Goal: Information Seeking & Learning: Learn about a topic

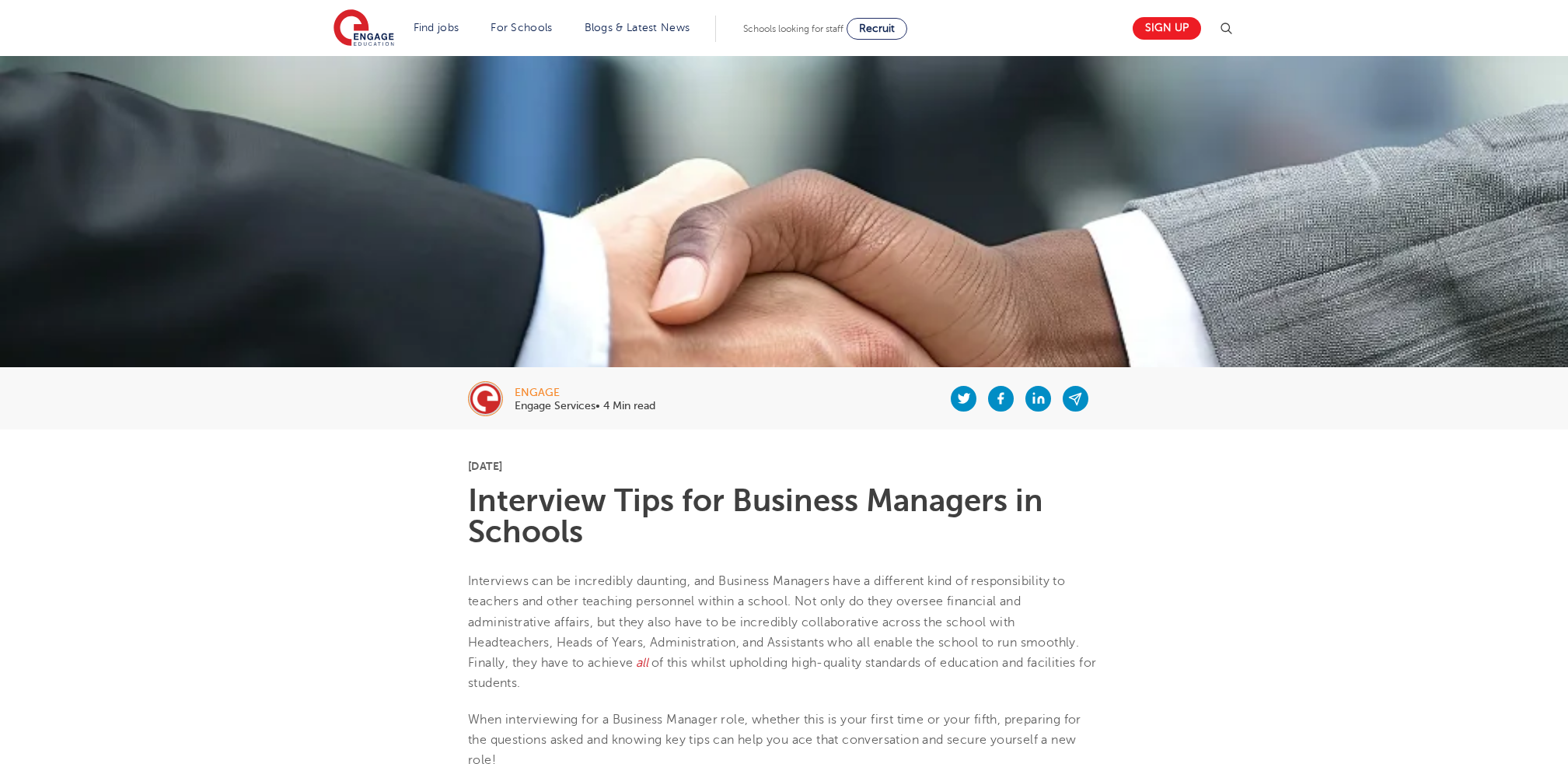
scroll to position [777, 0]
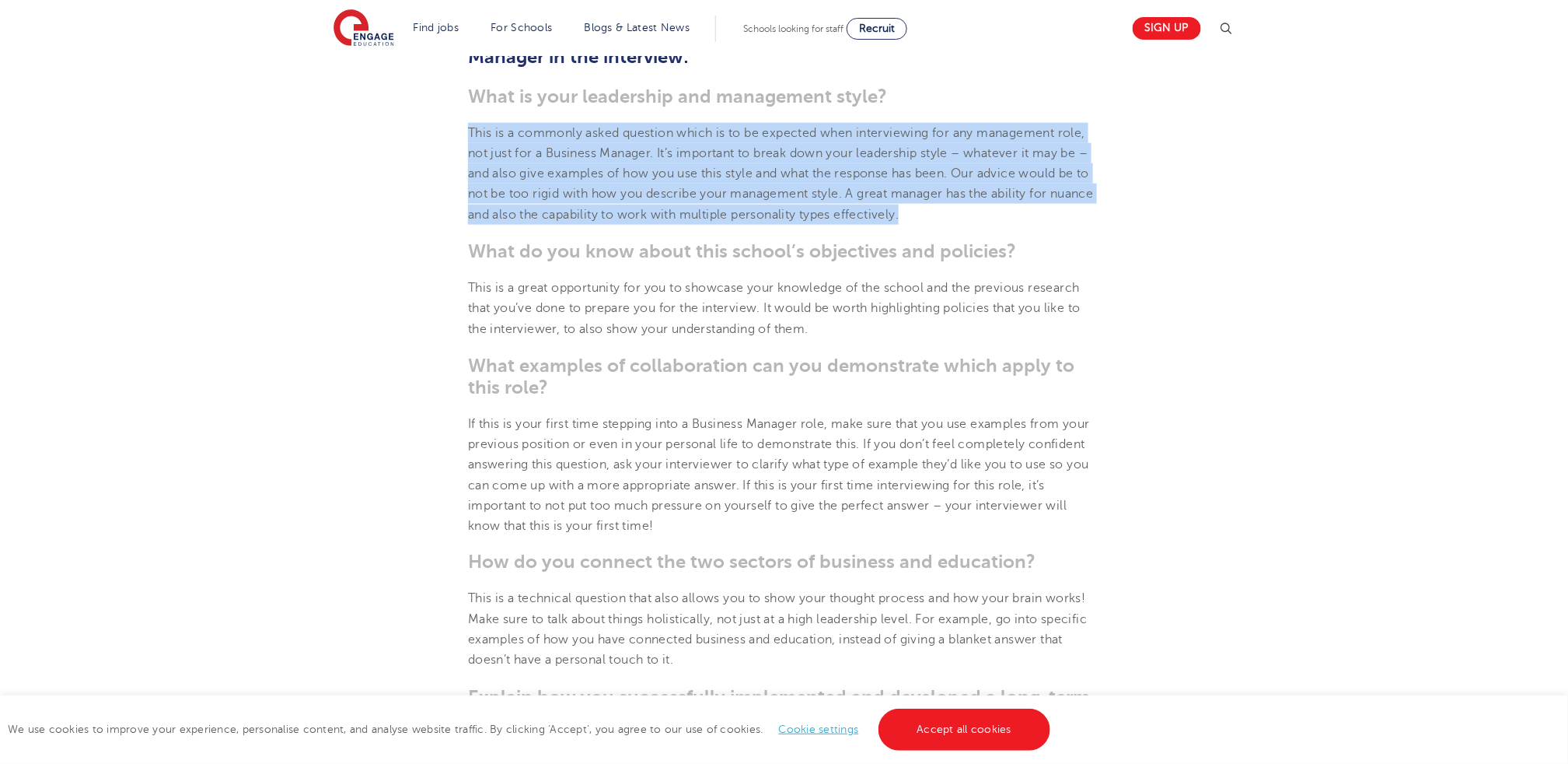
drag, startPoint x: 461, startPoint y: 132, endPoint x: 980, endPoint y: 217, distance: 525.9
click at [980, 217] on section "[DATE] Interview Tips for Business Managers in Schools Interviews can be incred…" at bounding box center [784, 569] width 943 height 1835
click at [980, 217] on p "This is a commonly asked question which is to be expected when interviewing for…" at bounding box center [784, 174] width 632 height 102
drag, startPoint x: 991, startPoint y: 217, endPoint x: 444, endPoint y: 134, distance: 553.3
click at [444, 134] on section "[DATE] Interview Tips for Business Managers in Schools Interviews can be incred…" at bounding box center [784, 569] width 943 height 1835
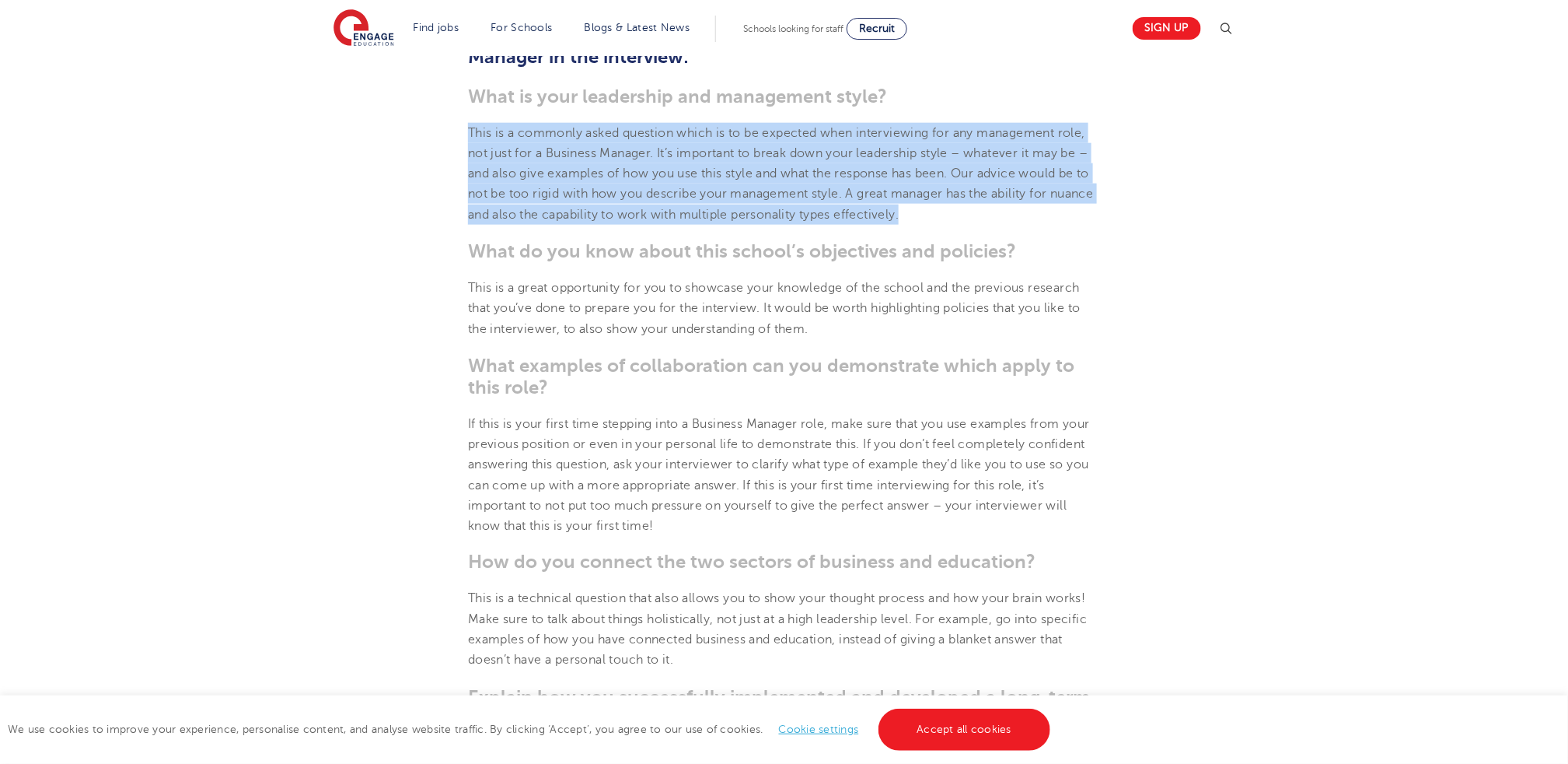
click at [442, 134] on section "[DATE] Interview Tips for Business Managers in Schools Interviews can be incred…" at bounding box center [784, 569] width 943 height 1835
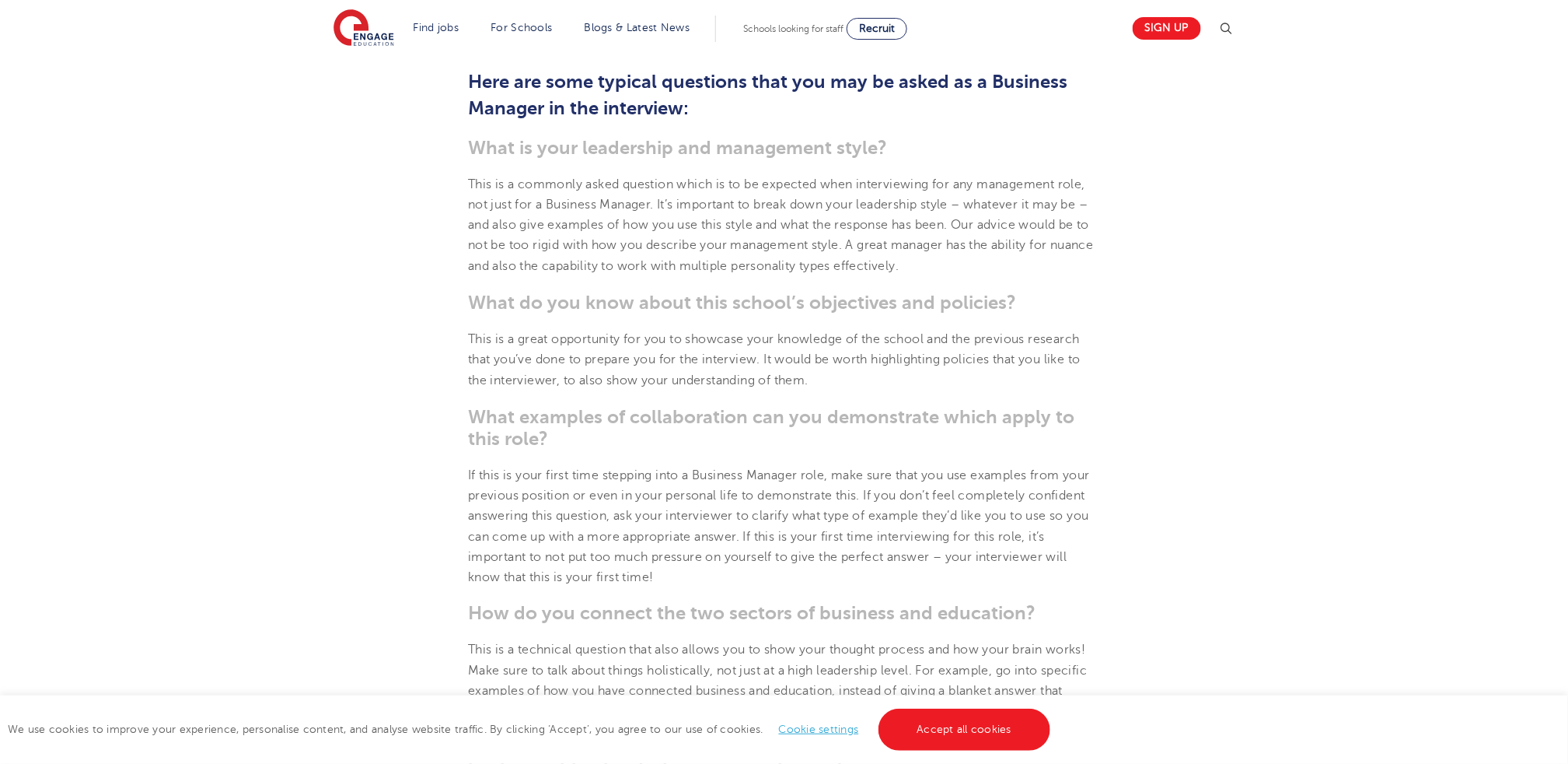
scroll to position [699, 0]
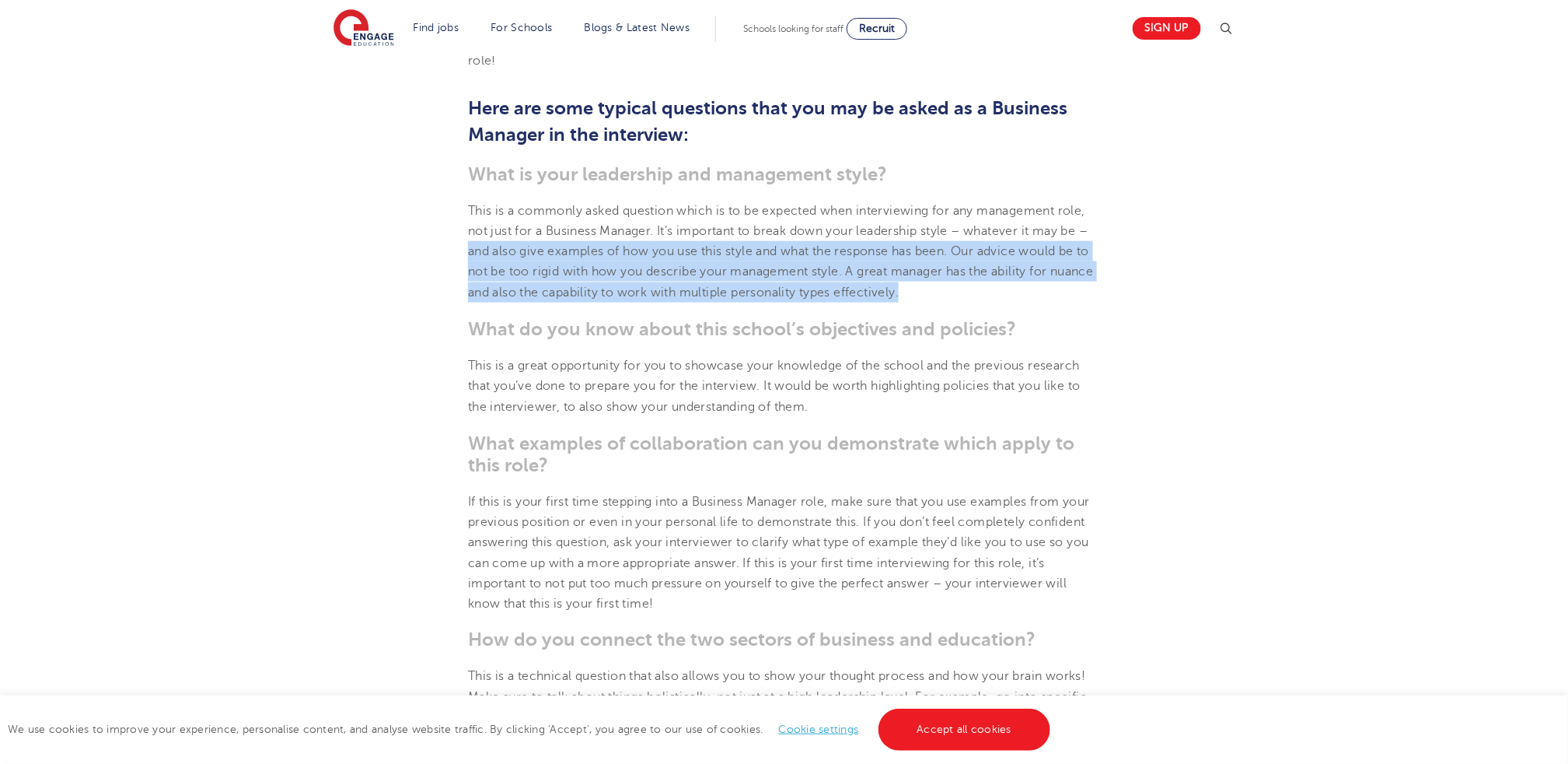
drag, startPoint x: 979, startPoint y: 287, endPoint x: 416, endPoint y: 257, distance: 563.8
click at [416, 257] on section "[DATE] Interview Tips for Business Managers in Schools Interviews can be incred…" at bounding box center [784, 647] width 943 height 1835
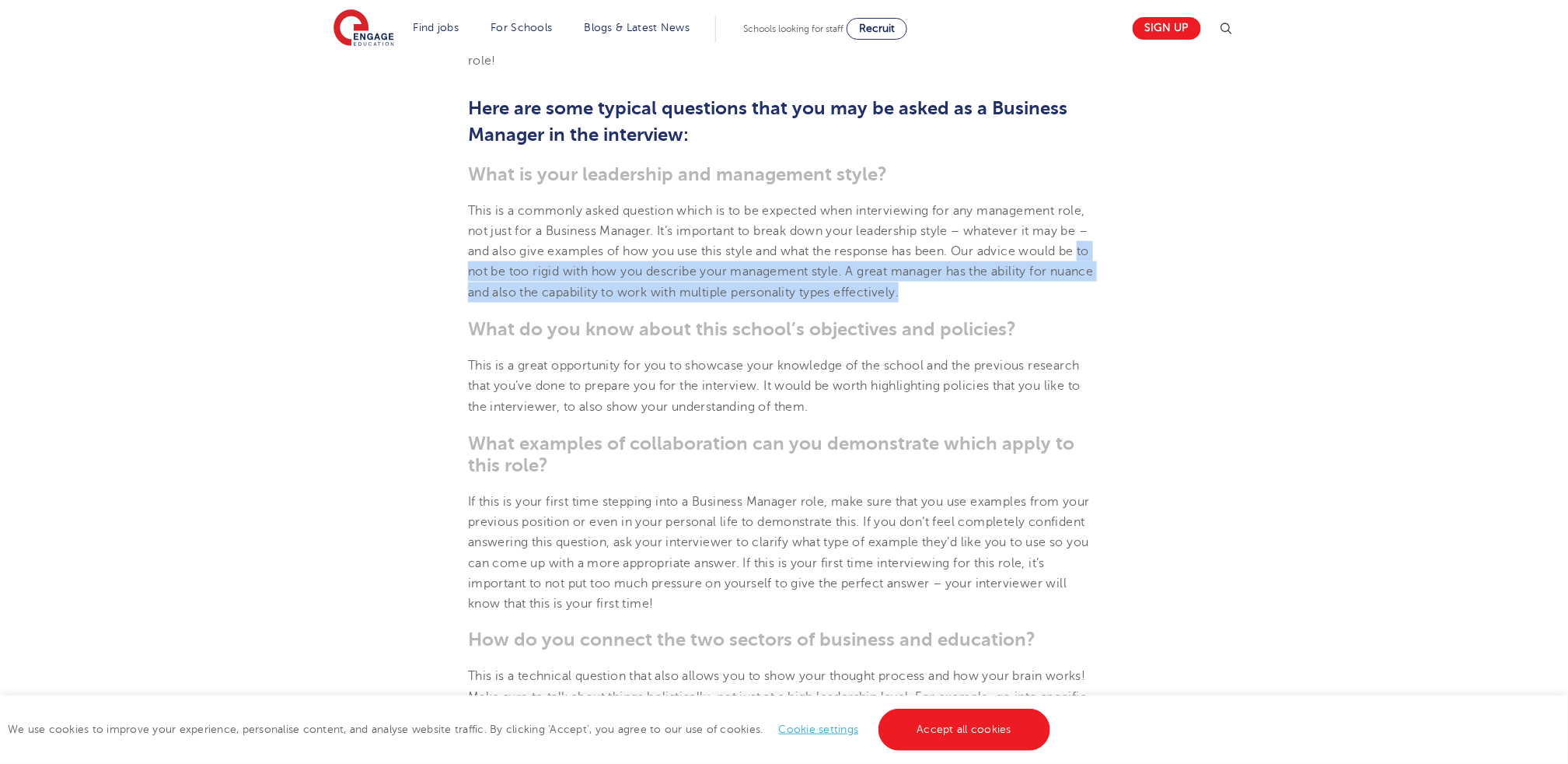
drag, startPoint x: 484, startPoint y: 205, endPoint x: 403, endPoint y: 267, distance: 102.0
click at [403, 270] on section "[DATE] Interview Tips for Business Managers in Schools Interviews can be incred…" at bounding box center [784, 647] width 943 height 1835
click at [403, 267] on section "[DATE] Interview Tips for Business Managers in Schools Interviews can be incred…" at bounding box center [784, 647] width 943 height 1835
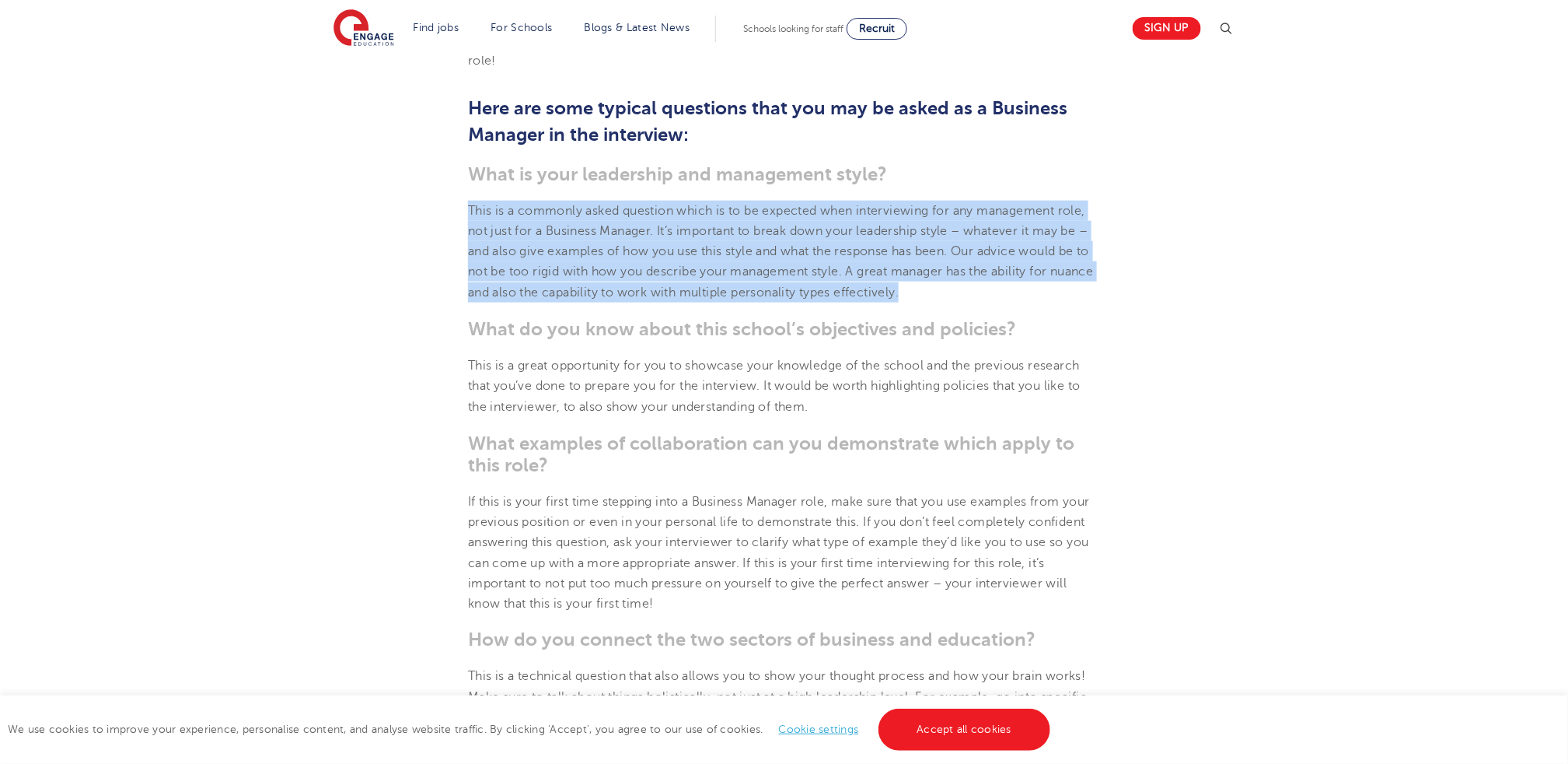
drag, startPoint x: 970, startPoint y: 291, endPoint x: 430, endPoint y: 202, distance: 547.3
click at [430, 202] on section "[DATE] Interview Tips for Business Managers in Schools Interviews can be incred…" at bounding box center [784, 647] width 943 height 1835
click at [428, 201] on section "[DATE] Interview Tips for Business Managers in Schools Interviews can be incred…" at bounding box center [784, 647] width 943 height 1835
click at [477, 207] on span "This is a commonly asked question which is to be expected when interviewing for…" at bounding box center [781, 252] width 626 height 96
drag, startPoint x: 563, startPoint y: 218, endPoint x: 977, endPoint y: 306, distance: 423.2
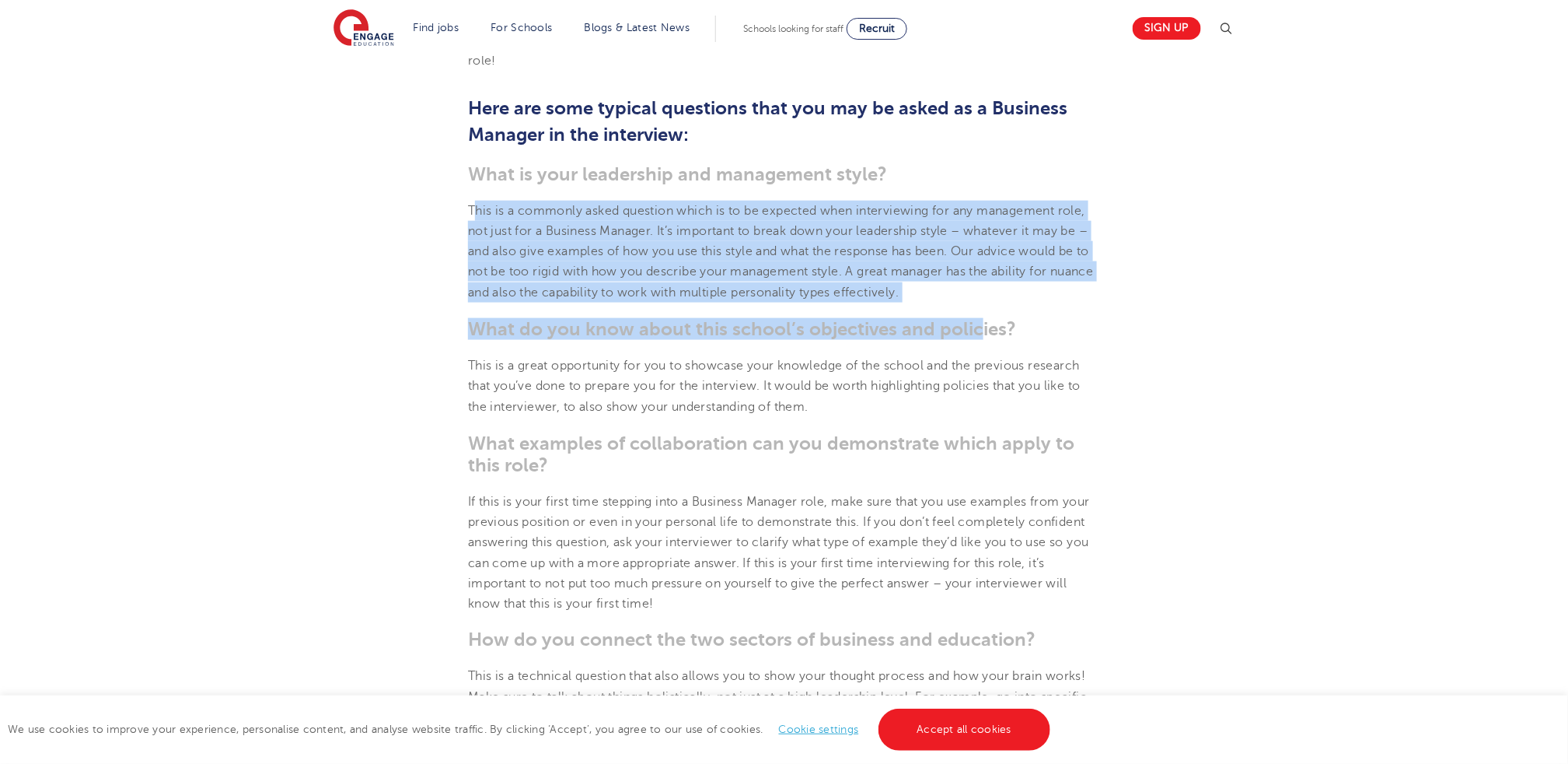
click at [977, 306] on section "[DATE] Interview Tips for Business Managers in Schools Interviews can be incred…" at bounding box center [784, 647] width 943 height 1835
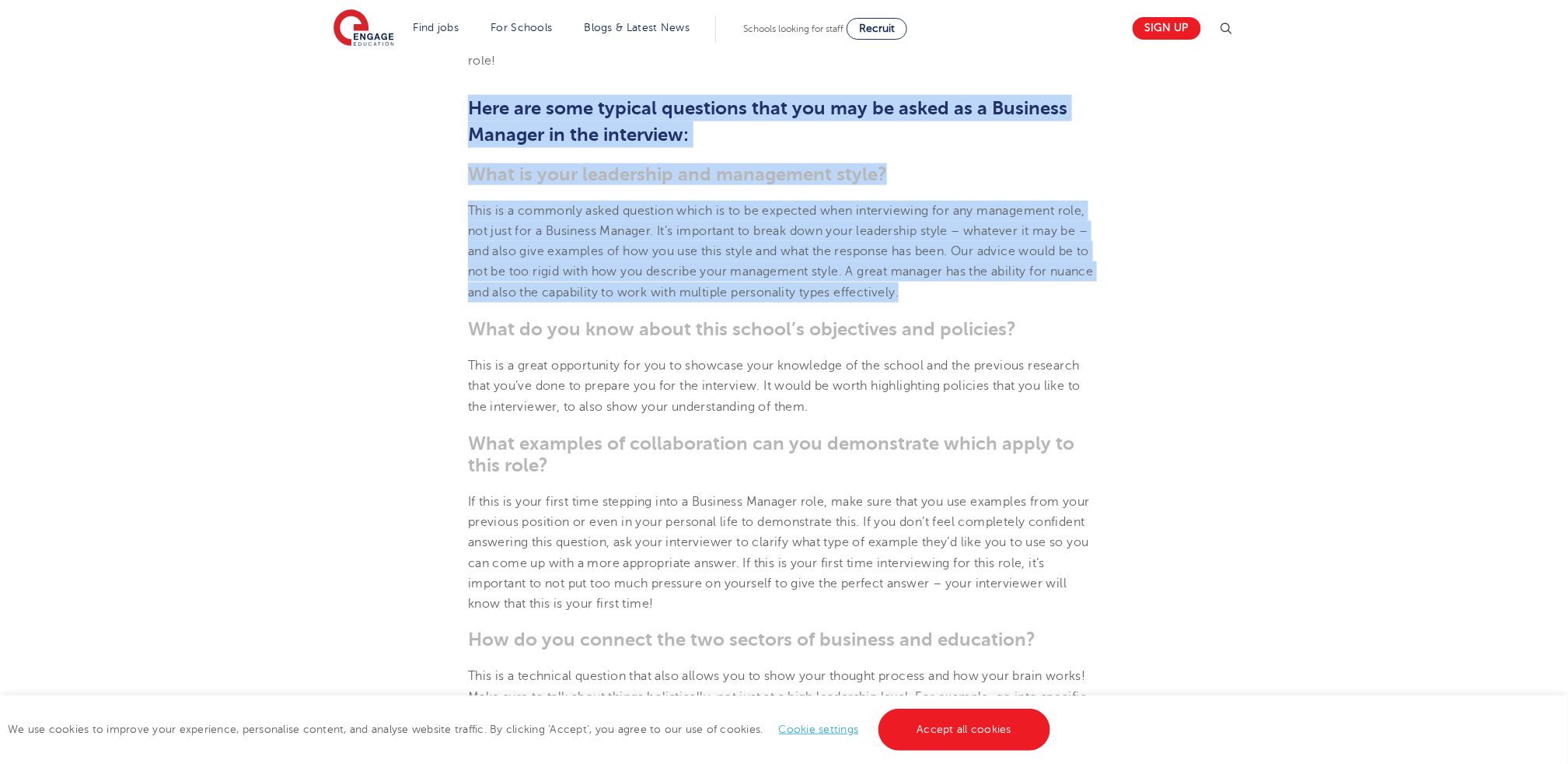
drag, startPoint x: 977, startPoint y: 290, endPoint x: 473, endPoint y: 118, distance: 532.5
click at [473, 120] on section "[DATE] Interview Tips for Business Managers in Schools Interviews can be incred…" at bounding box center [784, 647] width 943 height 1835
click at [473, 118] on h2 "Here are some typical questions that you may be asked as a Business Manager in …" at bounding box center [784, 121] width 632 height 53
click at [752, 153] on section "[DATE] Interview Tips for Business Managers in Schools Interviews can be incred…" at bounding box center [784, 647] width 943 height 1835
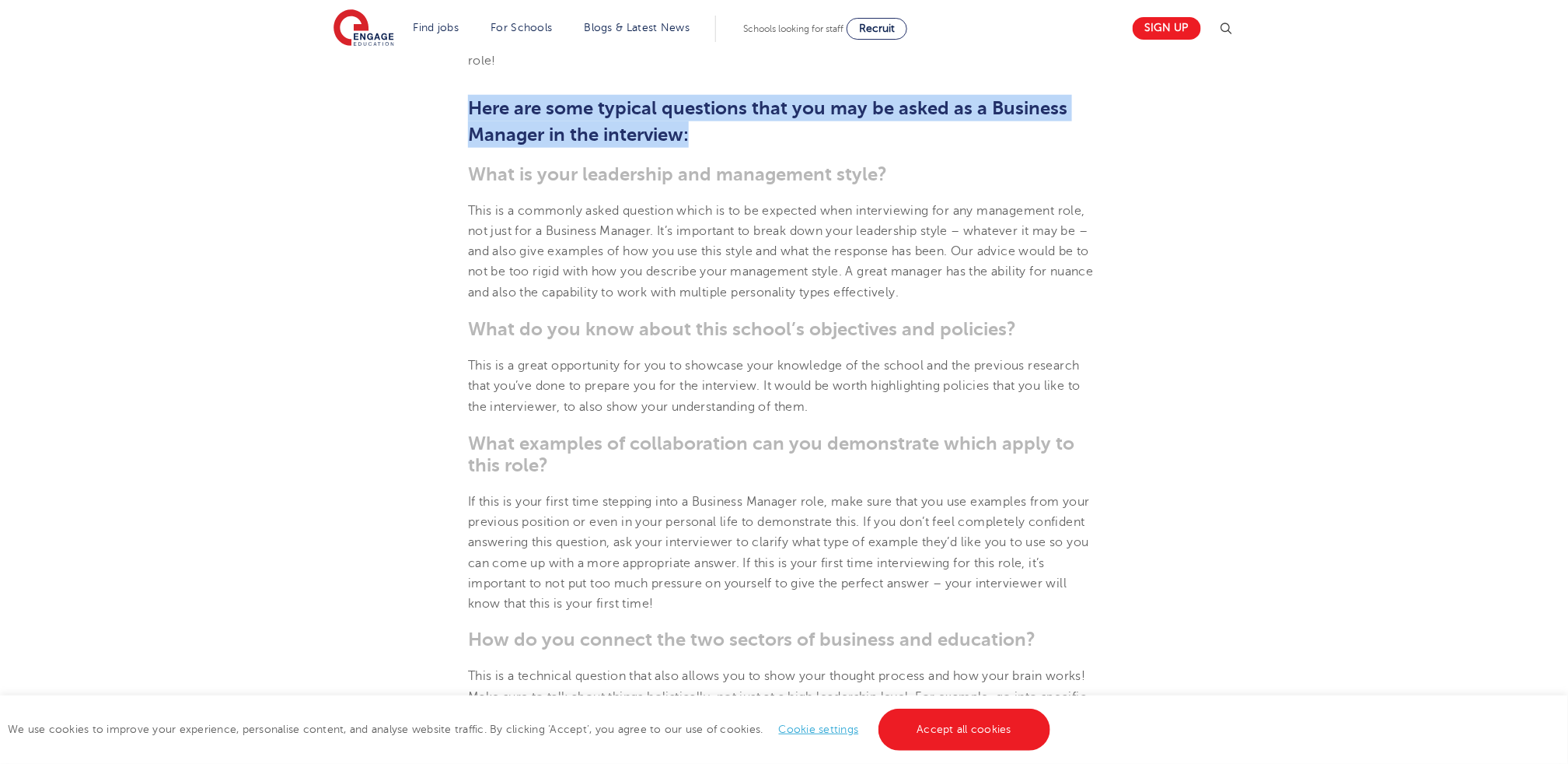
click at [367, 117] on section "[DATE] Interview Tips for Business Managers in Schools Interviews can be incred…" at bounding box center [784, 647] width 943 height 1835
click at [367, 116] on section "[DATE] Interview Tips for Business Managers in Schools Interviews can be incred…" at bounding box center [784, 647] width 943 height 1835
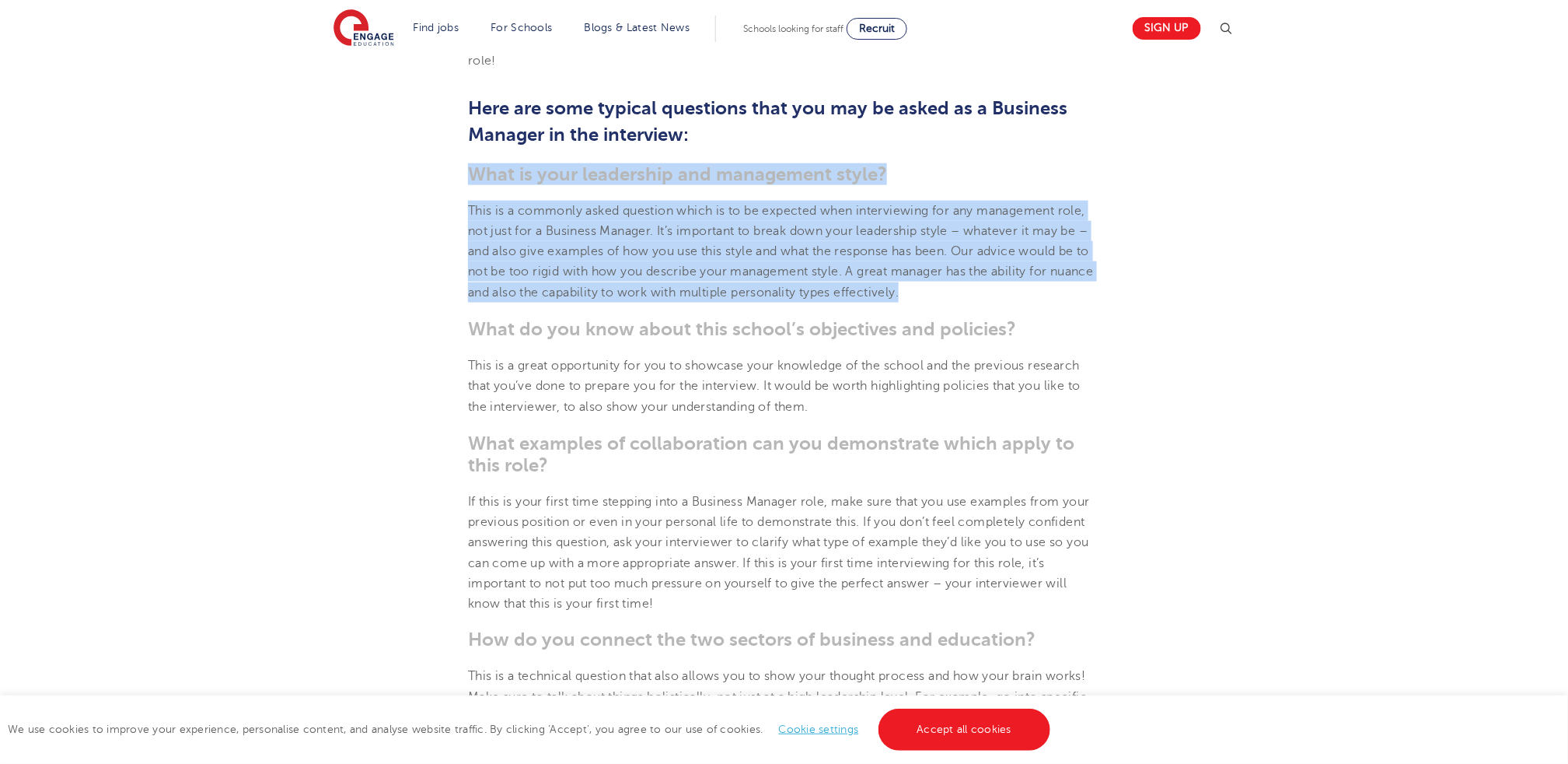
drag, startPoint x: 468, startPoint y: 171, endPoint x: 1021, endPoint y: 297, distance: 567.2
click at [1021, 297] on section "[DATE] Interview Tips for Business Managers in Schools Interviews can be incred…" at bounding box center [784, 647] width 943 height 1835
click at [1021, 297] on p "This is a commonly asked question which is to be expected when interviewing for…" at bounding box center [784, 251] width 632 height 102
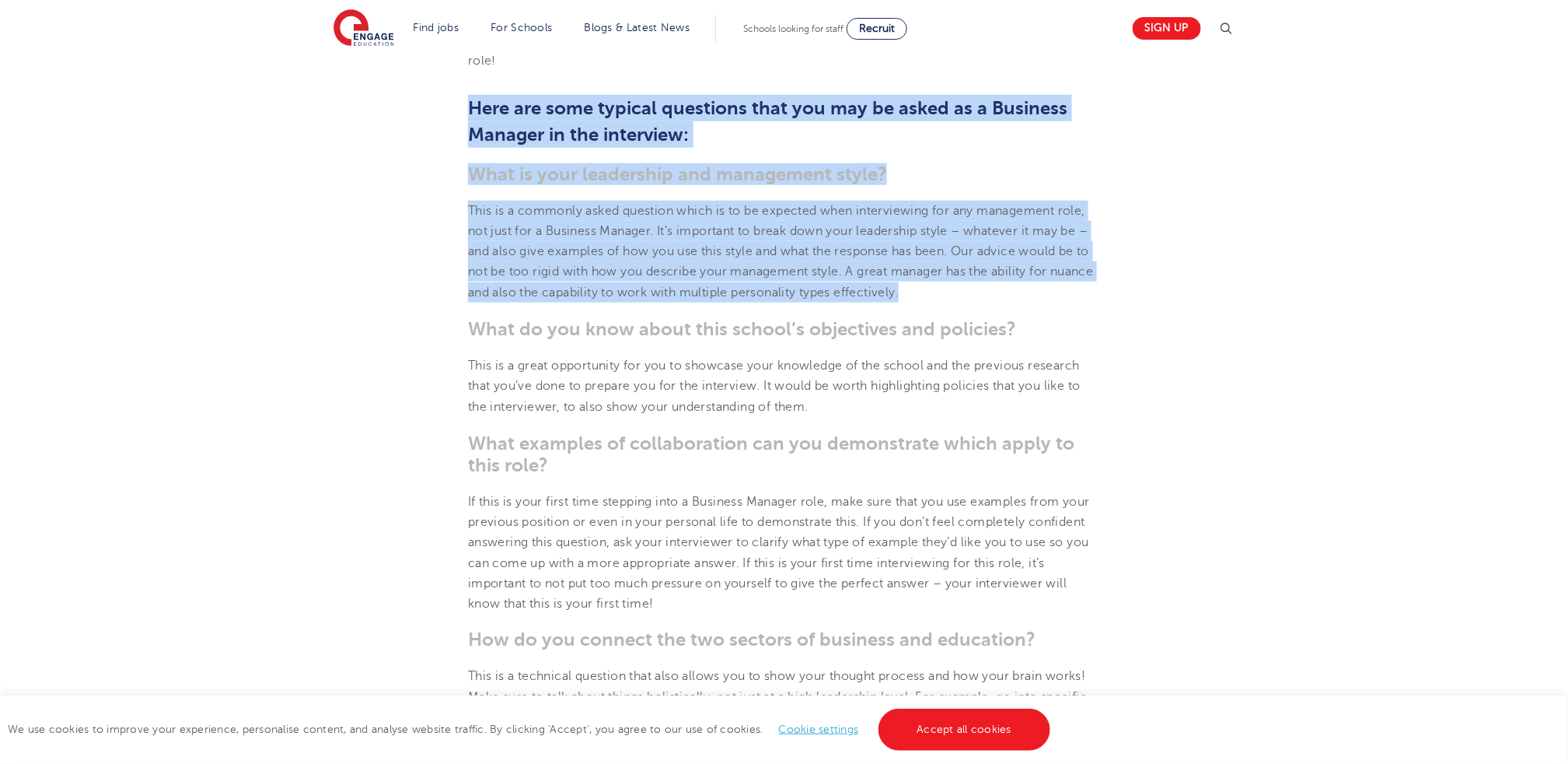
drag, startPoint x: 983, startPoint y: 294, endPoint x: 473, endPoint y: 107, distance: 543.2
click at [473, 107] on section "[DATE] Interview Tips for Business Managers in Schools Interviews can be incred…" at bounding box center [784, 647] width 943 height 1835
click at [473, 107] on b "Here are some typical questions that you may be asked as a Business Manager in …" at bounding box center [767, 121] width 600 height 48
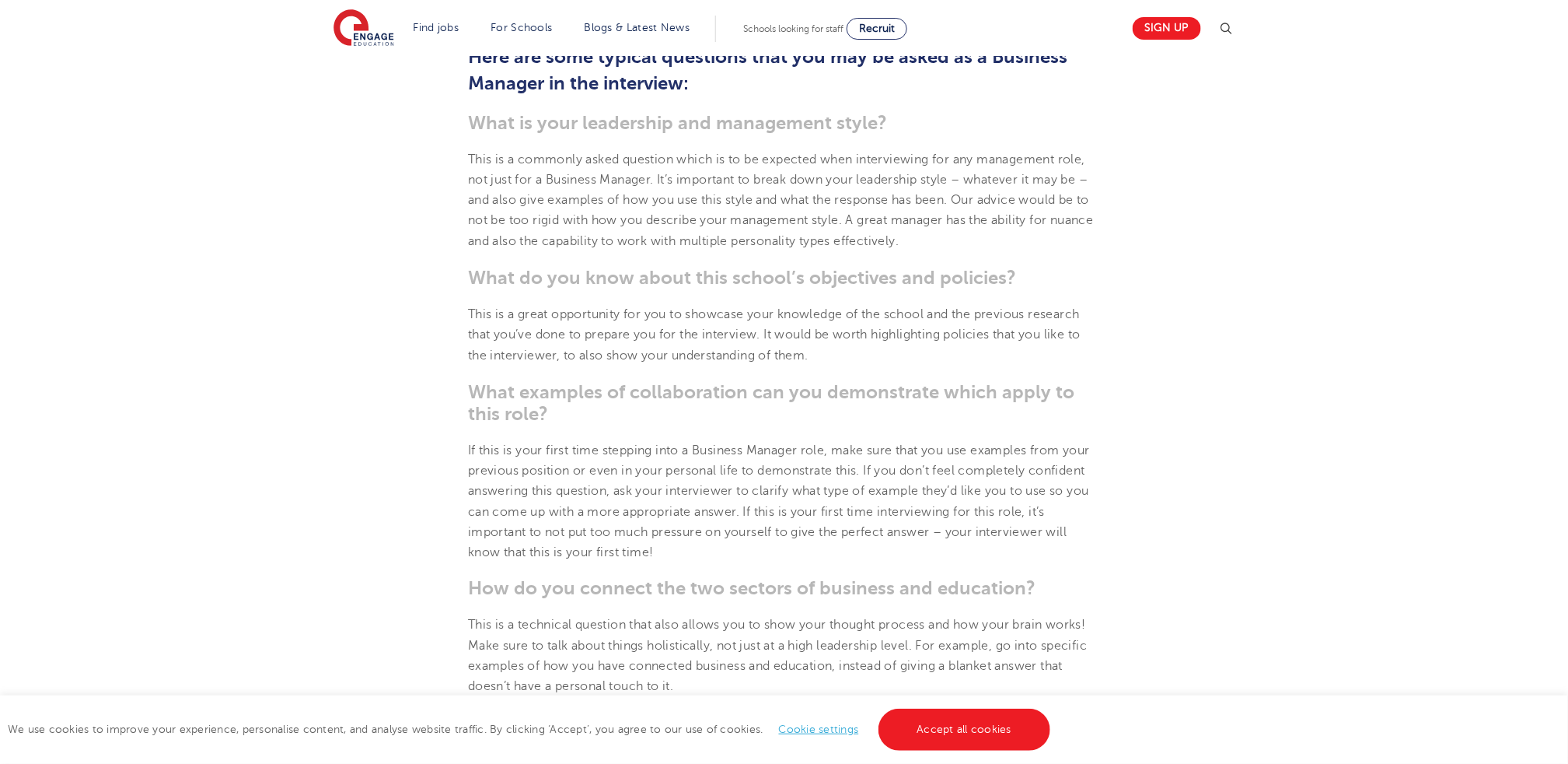
scroll to position [777, 0]
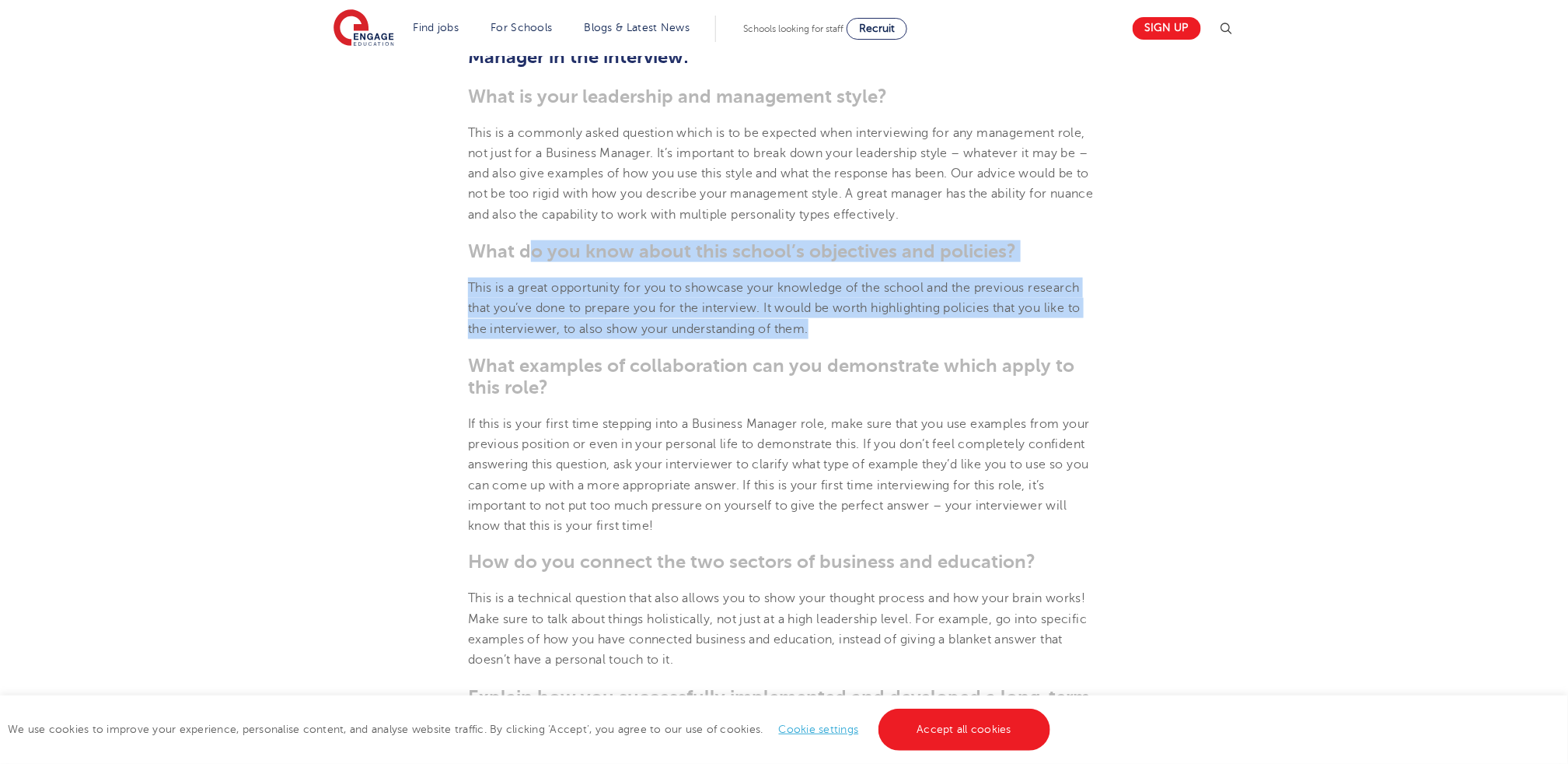
drag, startPoint x: 573, startPoint y: 265, endPoint x: 986, endPoint y: 320, distance: 416.6
click at [986, 320] on section "[DATE] Interview Tips for Business Managers in Schools Interviews can be incred…" at bounding box center [784, 569] width 943 height 1835
click at [986, 320] on p "This is a great opportunity for you to showcase your knowledge of the school an…" at bounding box center [784, 308] width 632 height 62
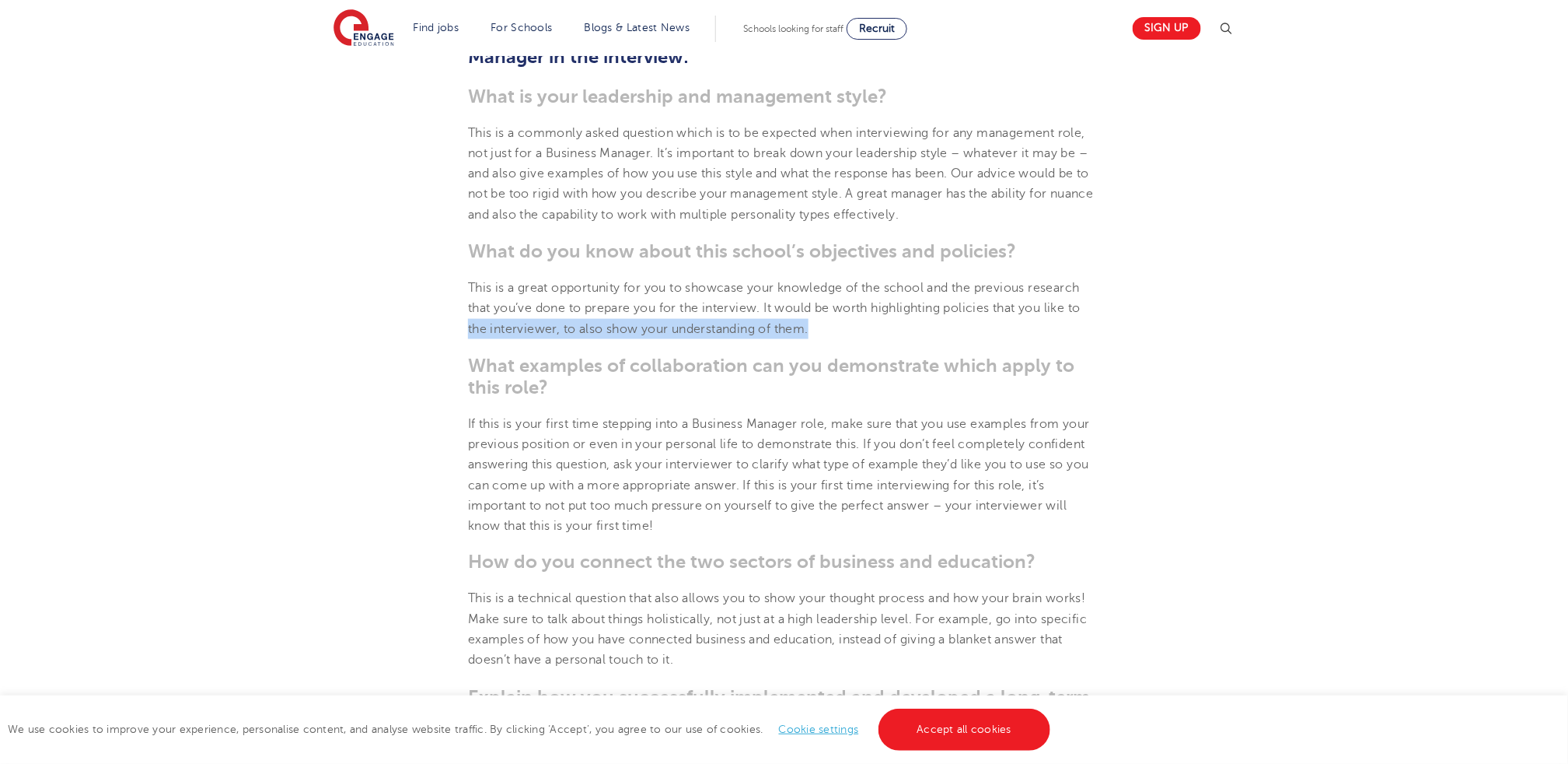
drag, startPoint x: 544, startPoint y: 265, endPoint x: 373, endPoint y: 319, distance: 179.3
click at [373, 319] on section "[DATE] Interview Tips for Business Managers in Schools Interviews can be incred…" at bounding box center [784, 569] width 943 height 1835
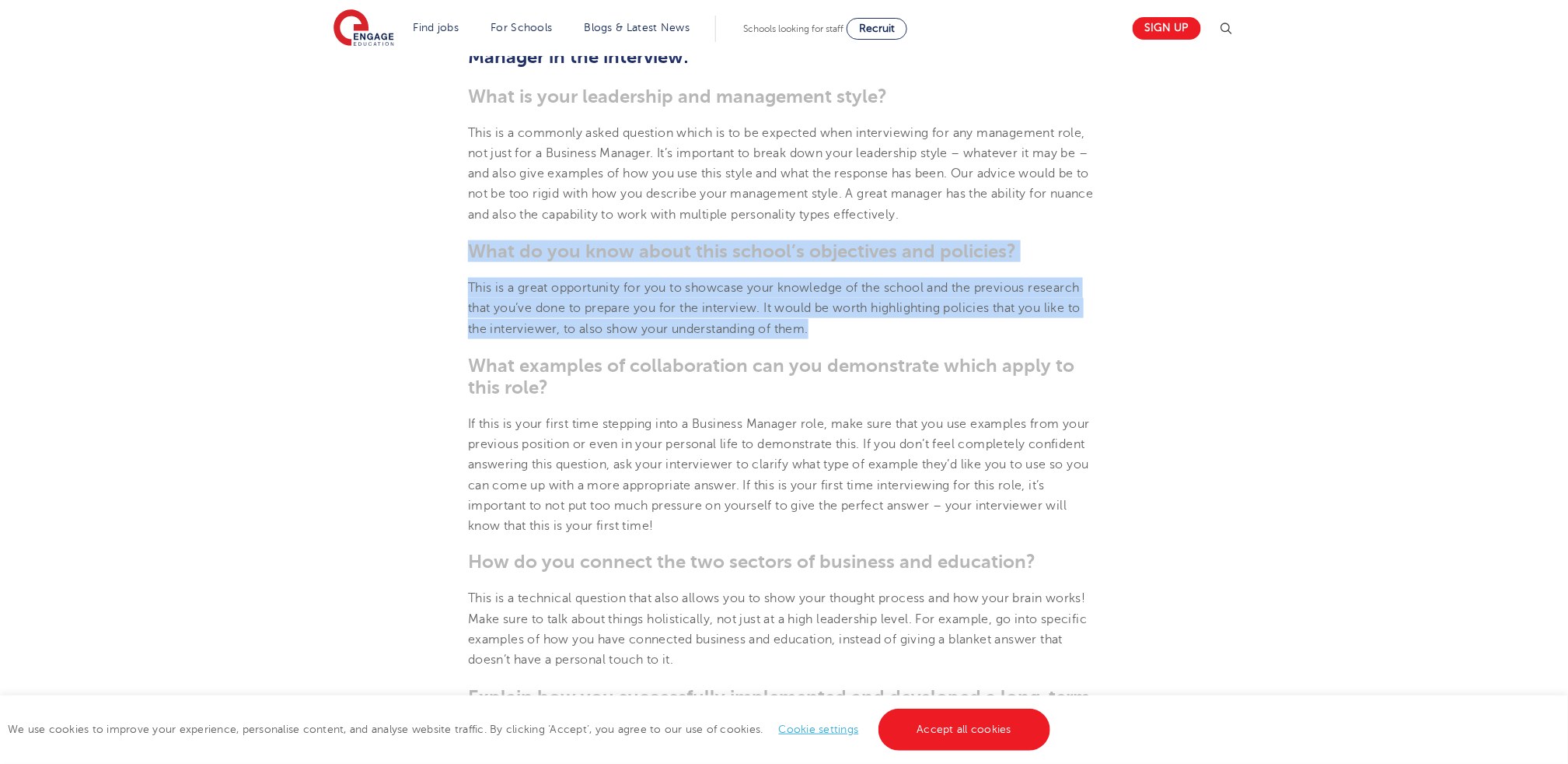
drag, startPoint x: 766, startPoint y: 306, endPoint x: 408, endPoint y: 234, distance: 365.2
click at [408, 234] on section "[DATE] Interview Tips for Business Managers in Schools Interviews can be incred…" at bounding box center [784, 569] width 943 height 1835
click at [407, 234] on section "[DATE] Interview Tips for Business Managers in Schools Interviews can be incred…" at bounding box center [784, 569] width 943 height 1835
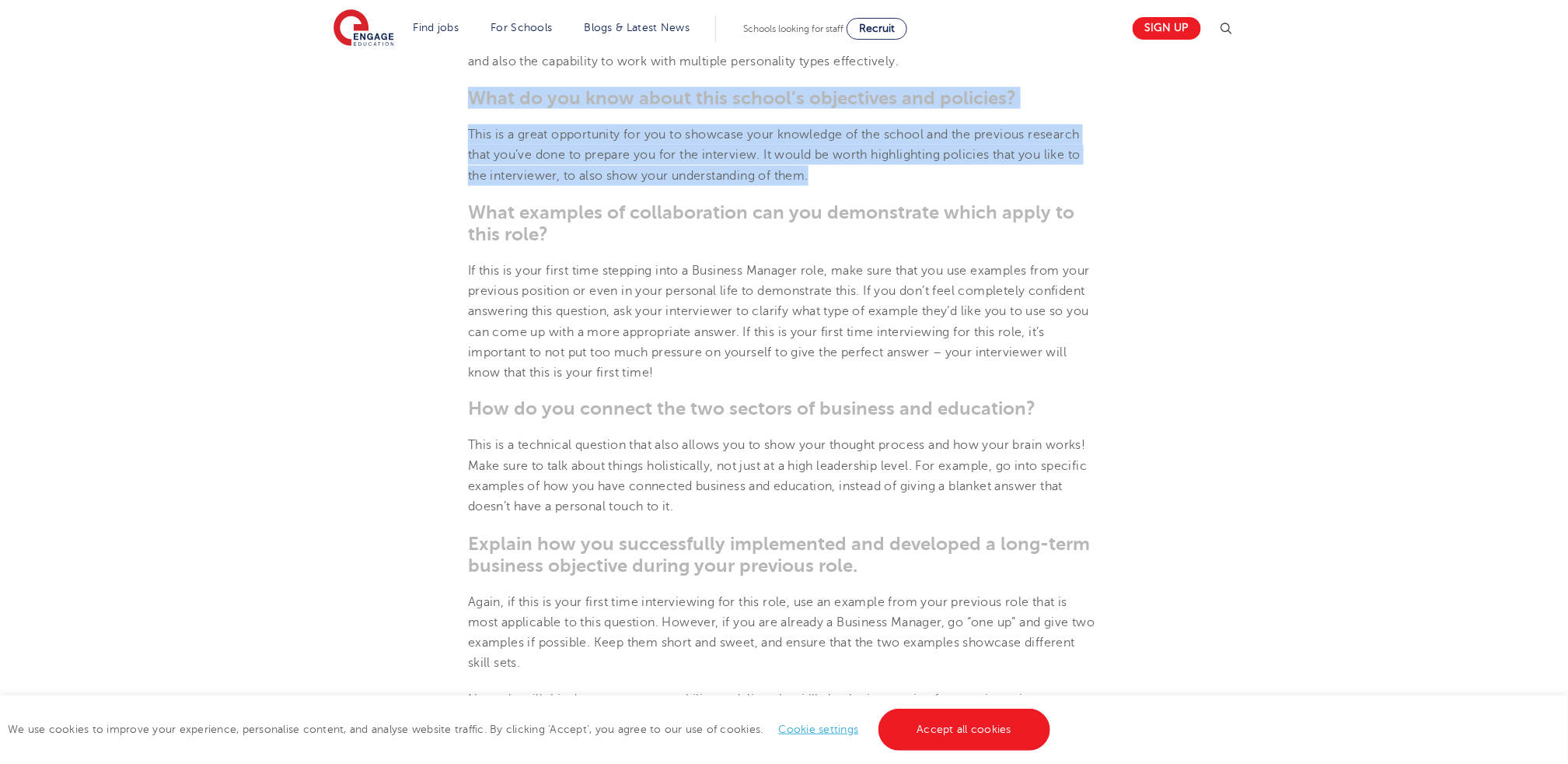
scroll to position [933, 0]
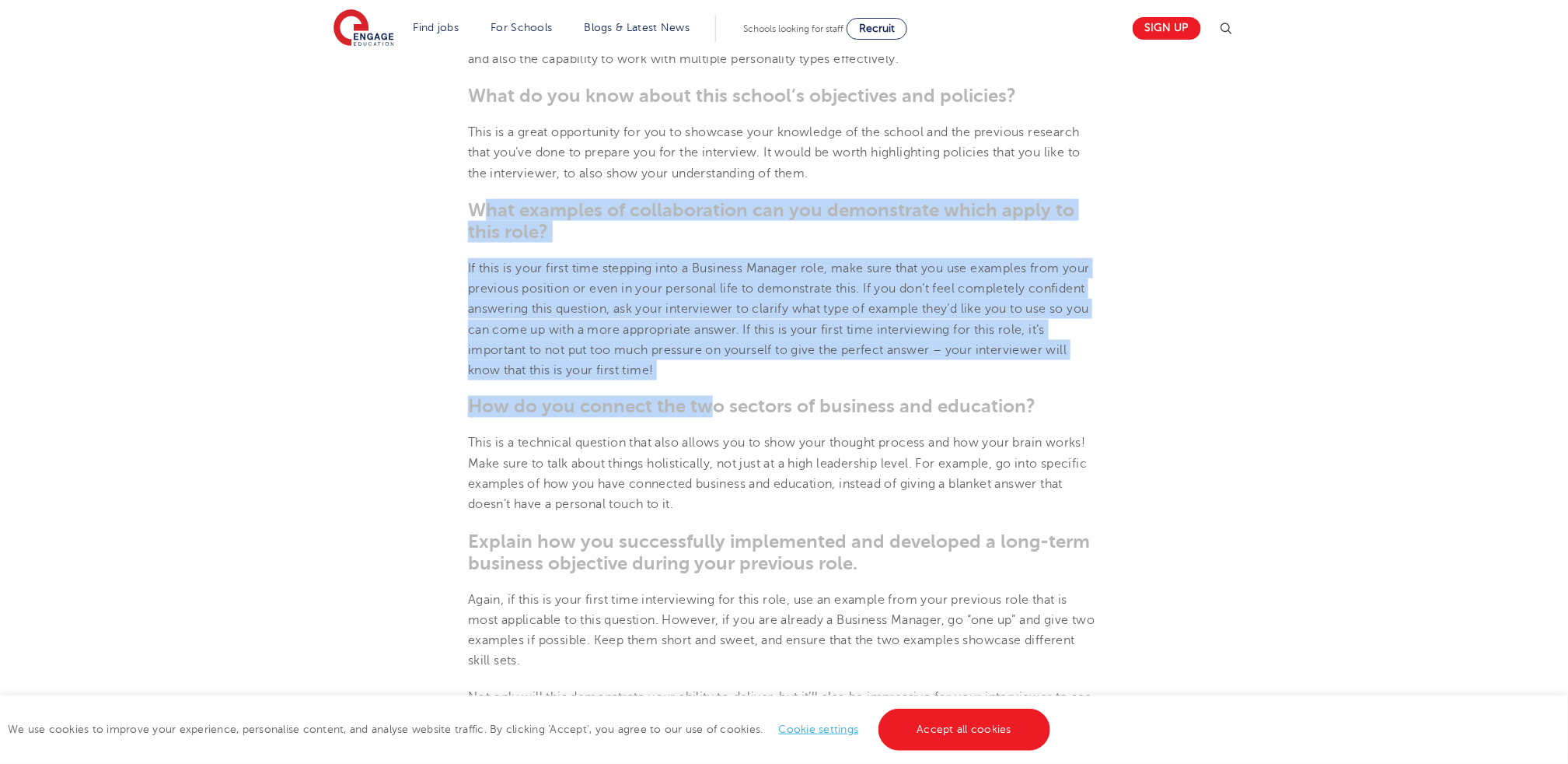
drag, startPoint x: 477, startPoint y: 218, endPoint x: 710, endPoint y: 386, distance: 287.3
click at [710, 386] on section "[DATE] Interview Tips for Business Managers in Schools Interviews can be incred…" at bounding box center [784, 414] width 943 height 1835
drag, startPoint x: 681, startPoint y: 373, endPoint x: 406, endPoint y: 203, distance: 323.3
click at [406, 203] on section "[DATE] Interview Tips for Business Managers in Schools Interviews can be incred…" at bounding box center [784, 414] width 943 height 1835
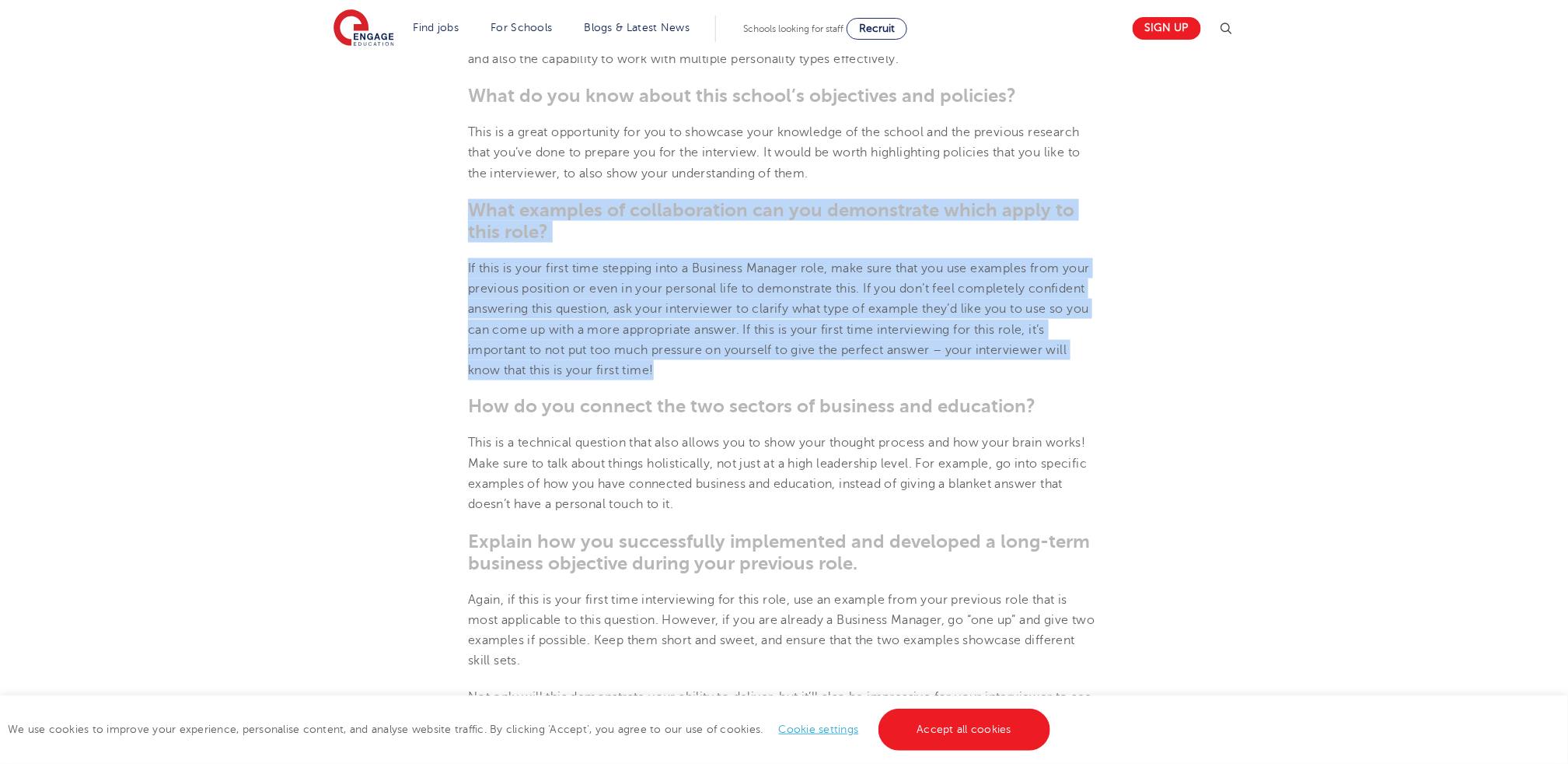
click at [406, 203] on section "[DATE] Interview Tips for Business Managers in Schools Interviews can be incred…" at bounding box center [784, 414] width 943 height 1835
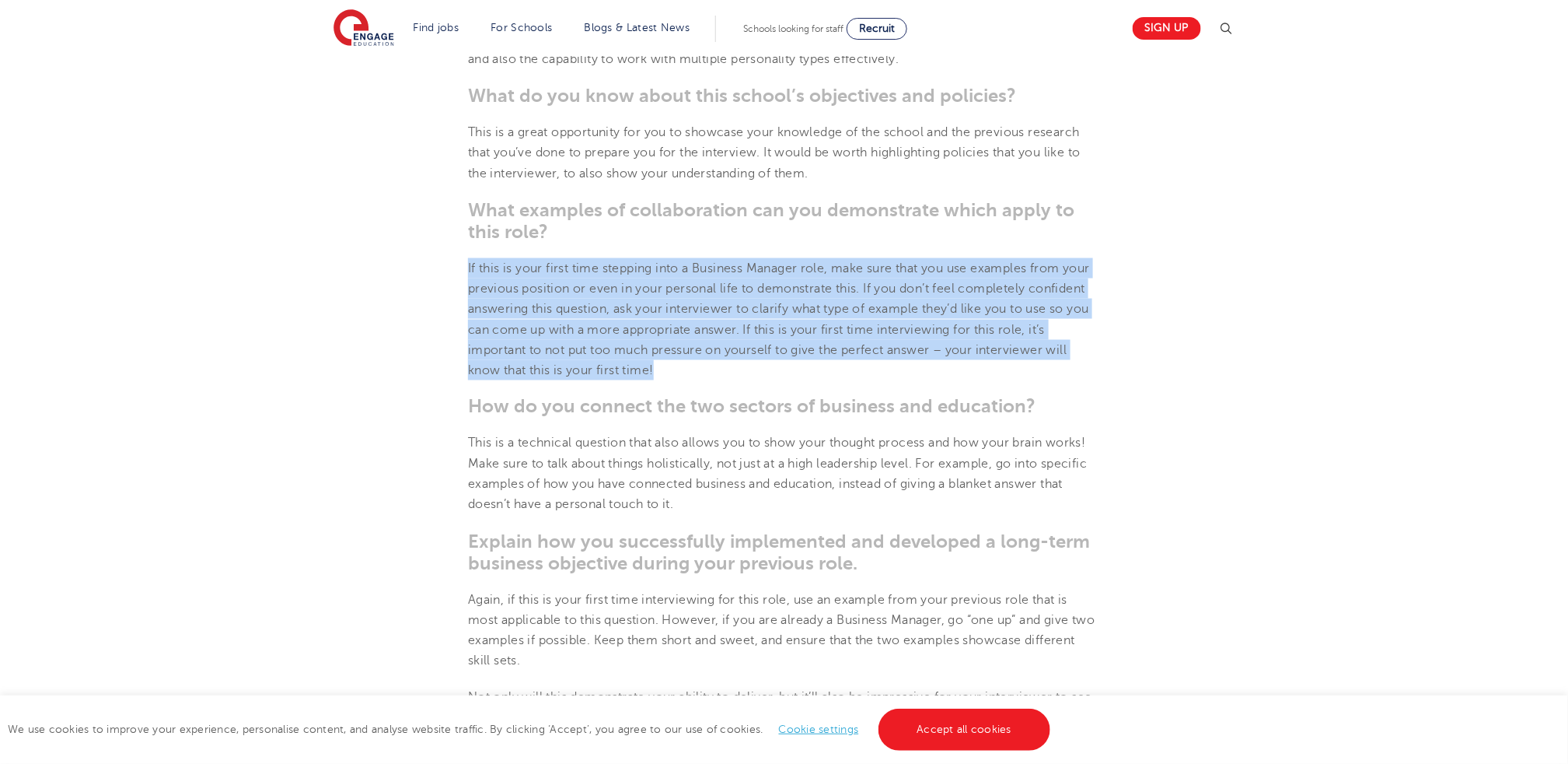
drag, startPoint x: 547, startPoint y: 282, endPoint x: 452, endPoint y: 258, distance: 98.0
click at [452, 258] on section "[DATE] Interview Tips for Business Managers in Schools Interviews can be incred…" at bounding box center [784, 414] width 943 height 1835
drag, startPoint x: 537, startPoint y: 293, endPoint x: 679, endPoint y: 376, distance: 164.5
click at [679, 376] on section "[DATE] Interview Tips for Business Managers in Schools Interviews can be incred…" at bounding box center [784, 414] width 943 height 1835
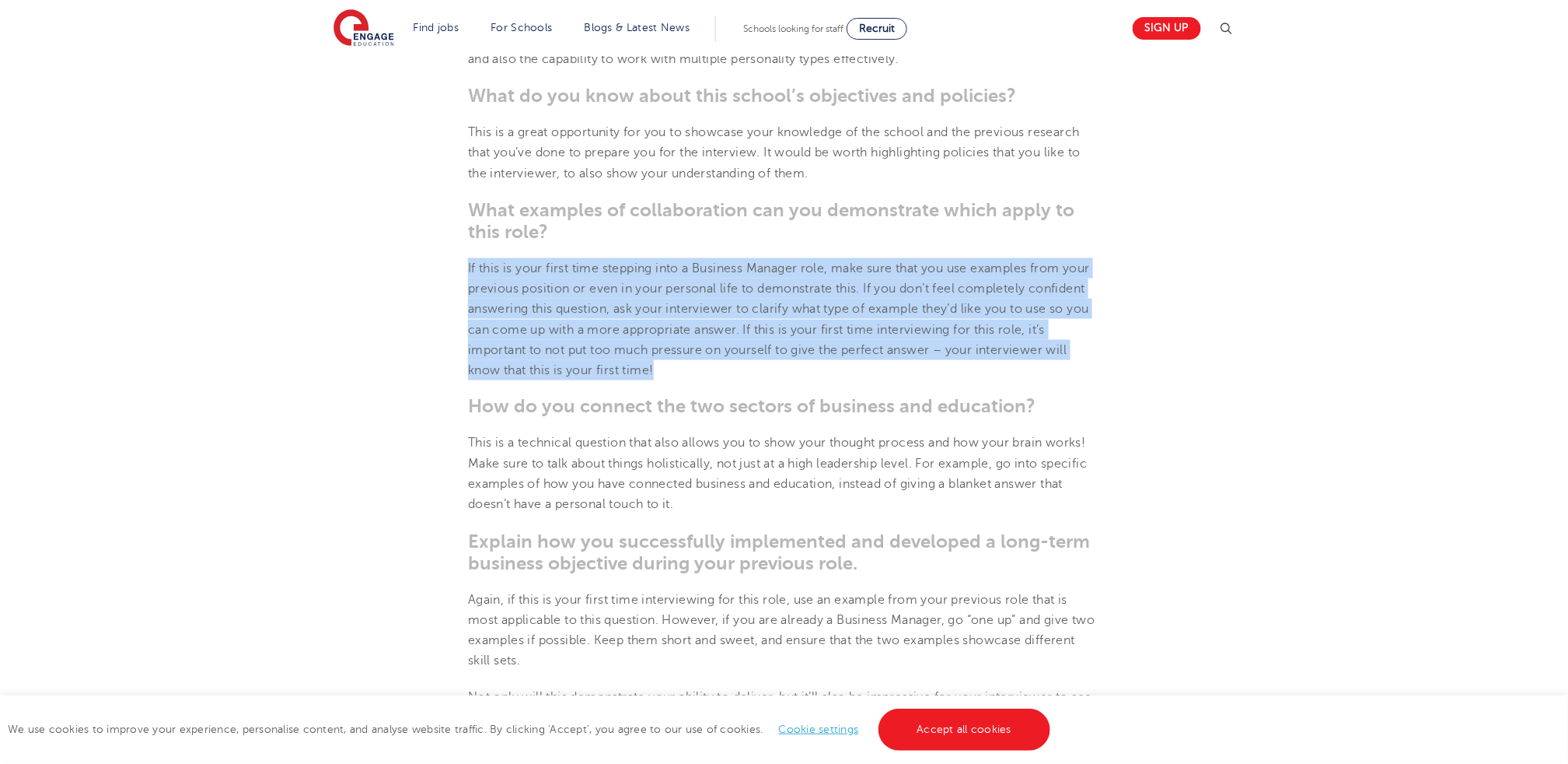
click at [679, 376] on p "If this is your first time stepping into a Business Manager role, make sure tha…" at bounding box center [784, 320] width 632 height 123
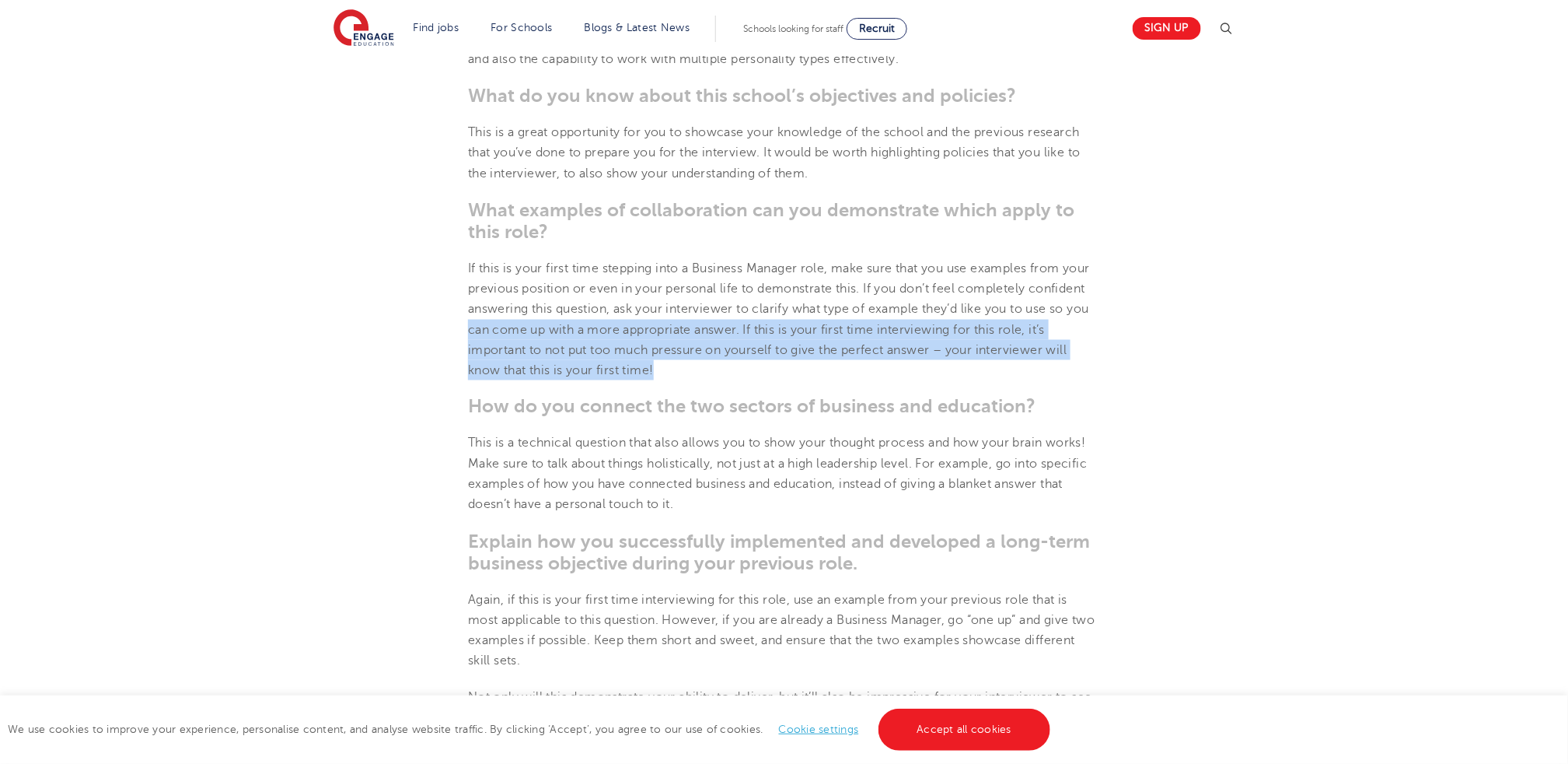
drag, startPoint x: 690, startPoint y: 372, endPoint x: 355, endPoint y: 326, distance: 338.1
click at [355, 326] on section "[DATE] Interview Tips for Business Managers in Schools Interviews can be incred…" at bounding box center [784, 414] width 943 height 1835
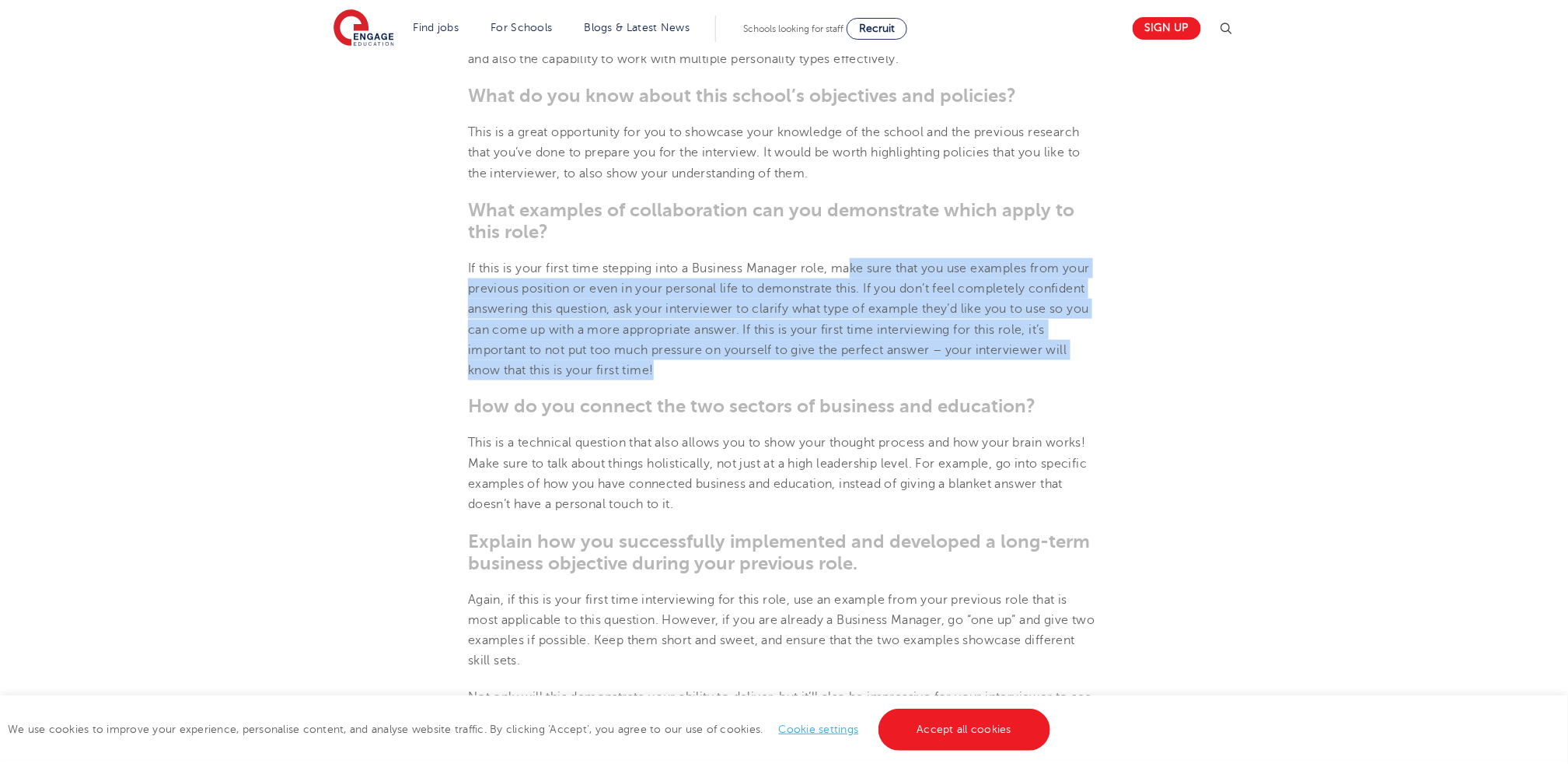
drag, startPoint x: 865, startPoint y: 374, endPoint x: 854, endPoint y: 250, distance: 124.5
click at [854, 250] on section "[DATE] Interview Tips for Business Managers in Schools Interviews can be incred…" at bounding box center [784, 414] width 943 height 1835
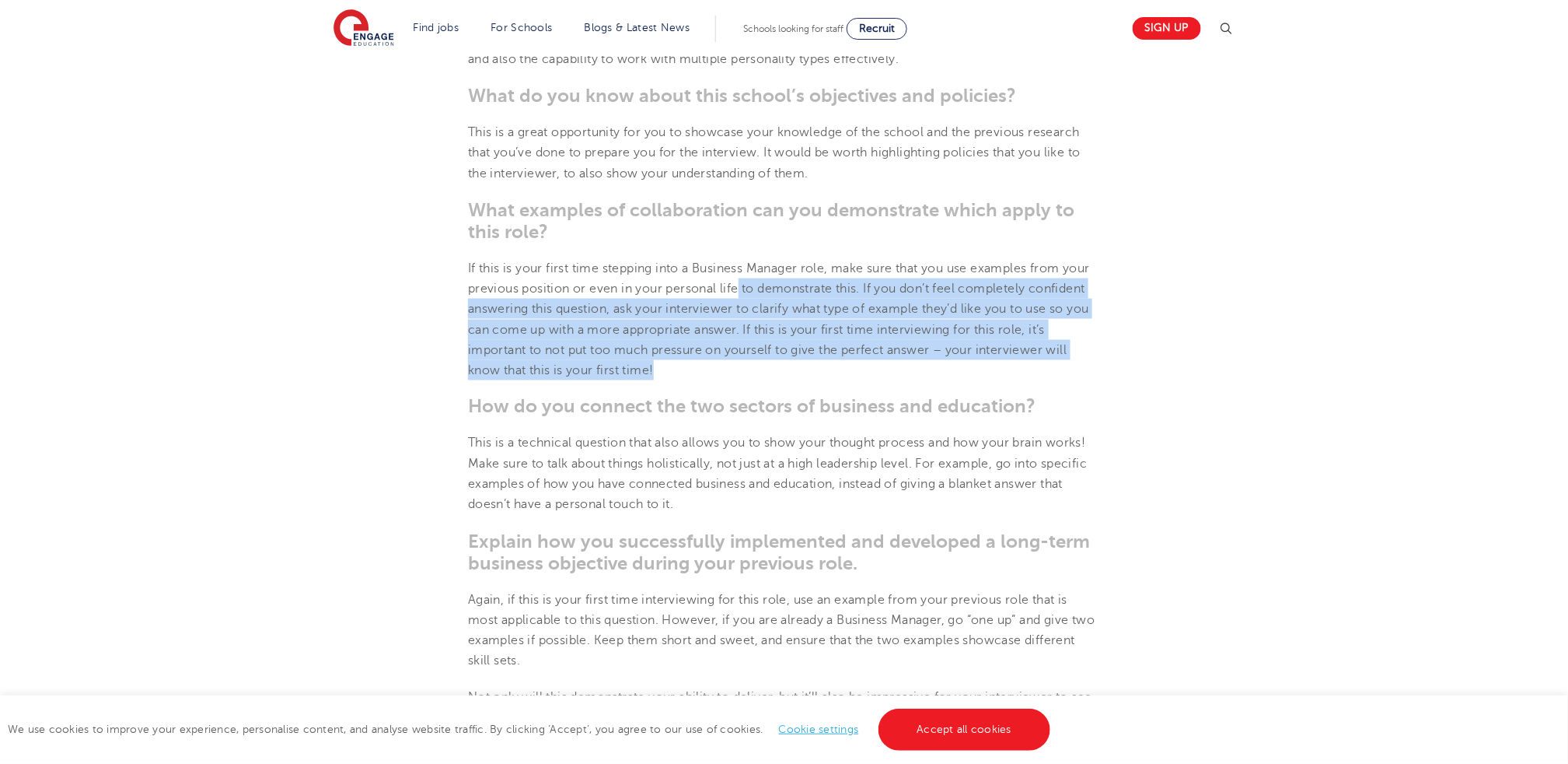
drag, startPoint x: 788, startPoint y: 370, endPoint x: 713, endPoint y: 246, distance: 144.9
click at [713, 248] on section "[DATE] Interview Tips for Business Managers in Schools Interviews can be incred…" at bounding box center [784, 414] width 943 height 1835
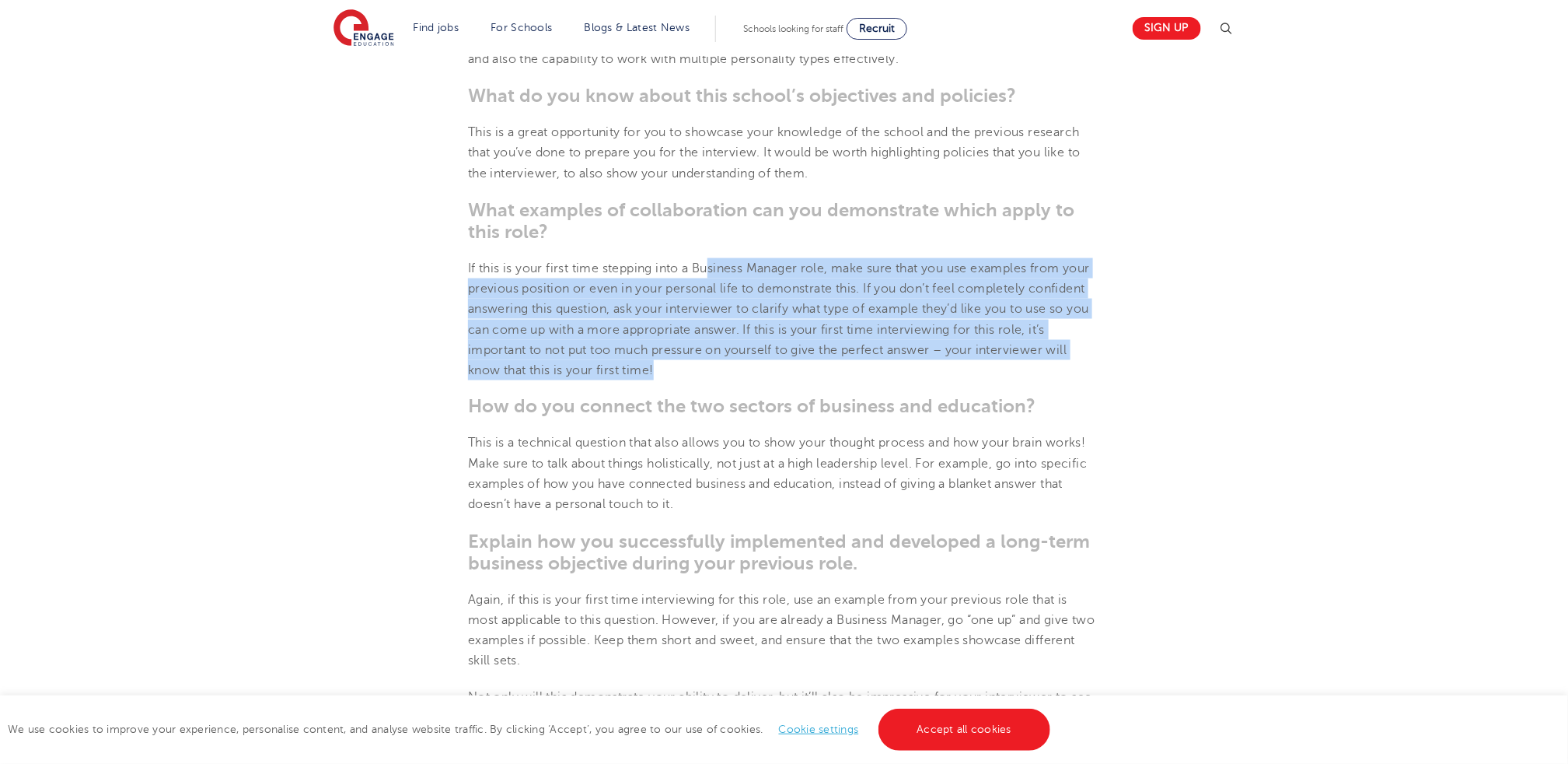
click at [713, 246] on section "[DATE] Interview Tips for Business Managers in Schools Interviews can be incred…" at bounding box center [784, 414] width 943 height 1835
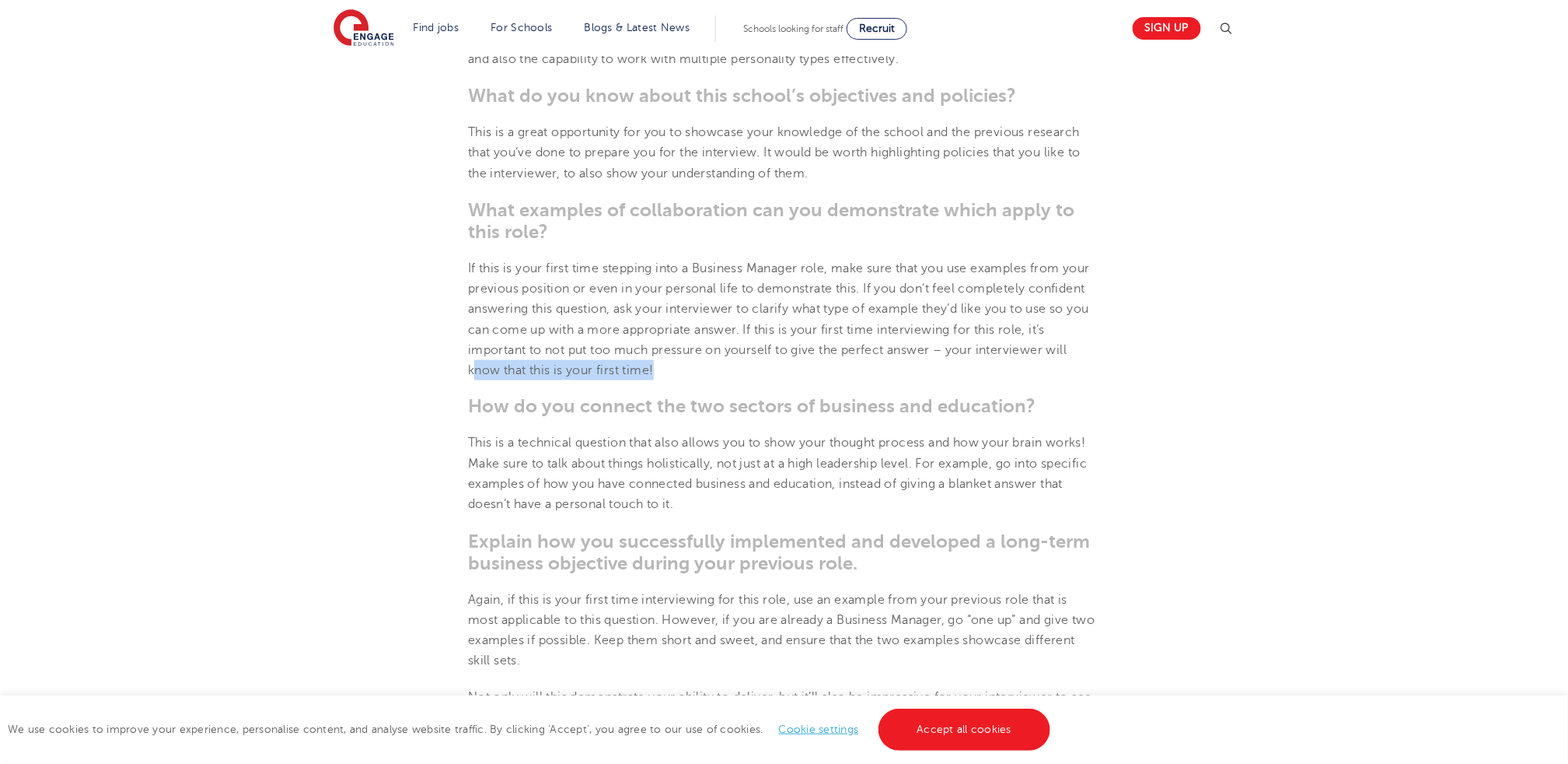
drag, startPoint x: 474, startPoint y: 360, endPoint x: 716, endPoint y: 365, distance: 242.1
click at [716, 365] on p "If this is your first time stepping into a Business Manager role, make sure tha…" at bounding box center [784, 320] width 632 height 123
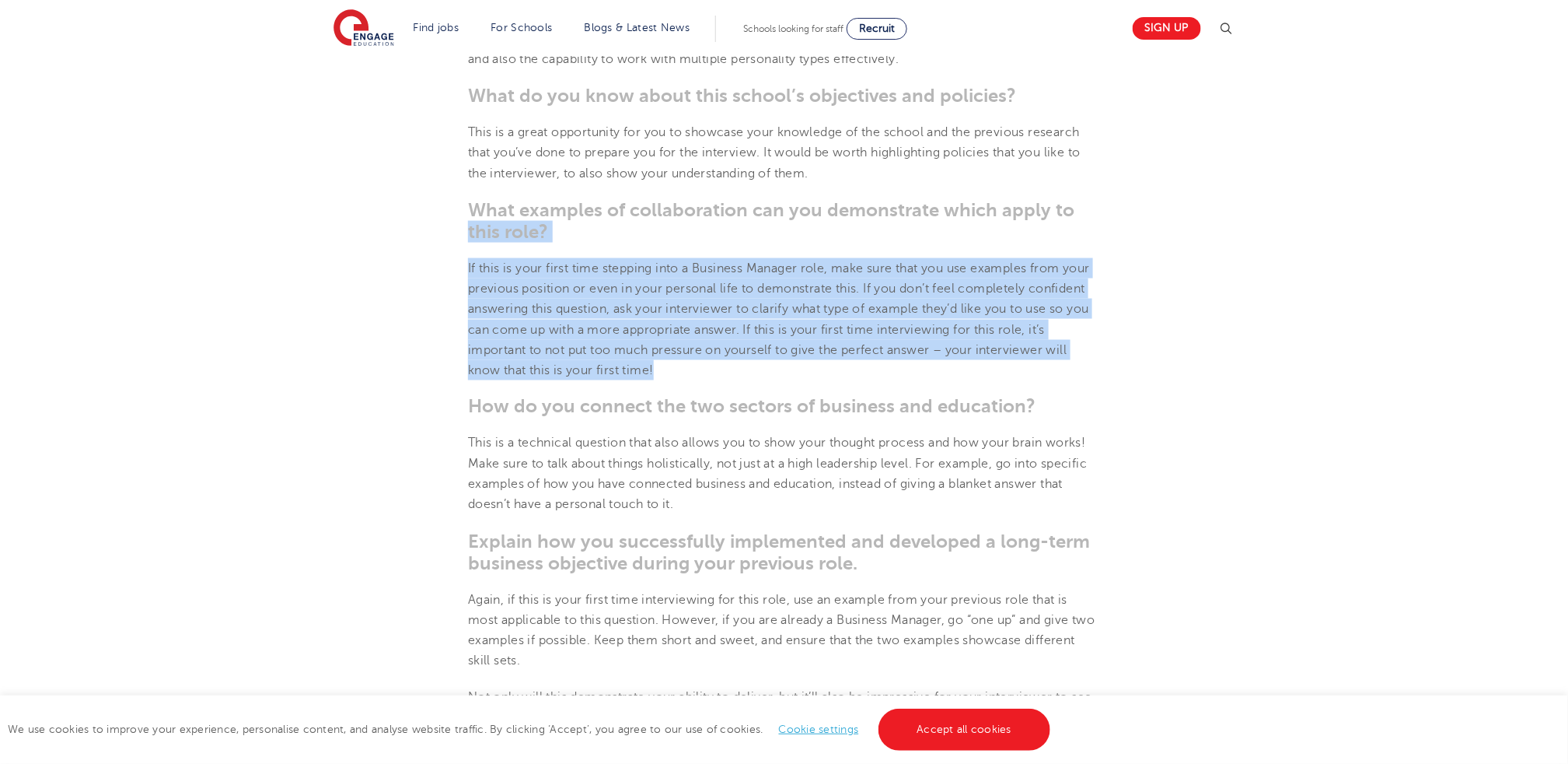
drag, startPoint x: 716, startPoint y: 365, endPoint x: 489, endPoint y: 225, distance: 266.7
click at [489, 225] on section "[DATE] Interview Tips for Business Managers in Schools Interviews can be incred…" at bounding box center [784, 414] width 943 height 1835
click at [489, 225] on b "What examples of collaboration can you demonstrate which apply to this role?" at bounding box center [770, 221] width 606 height 44
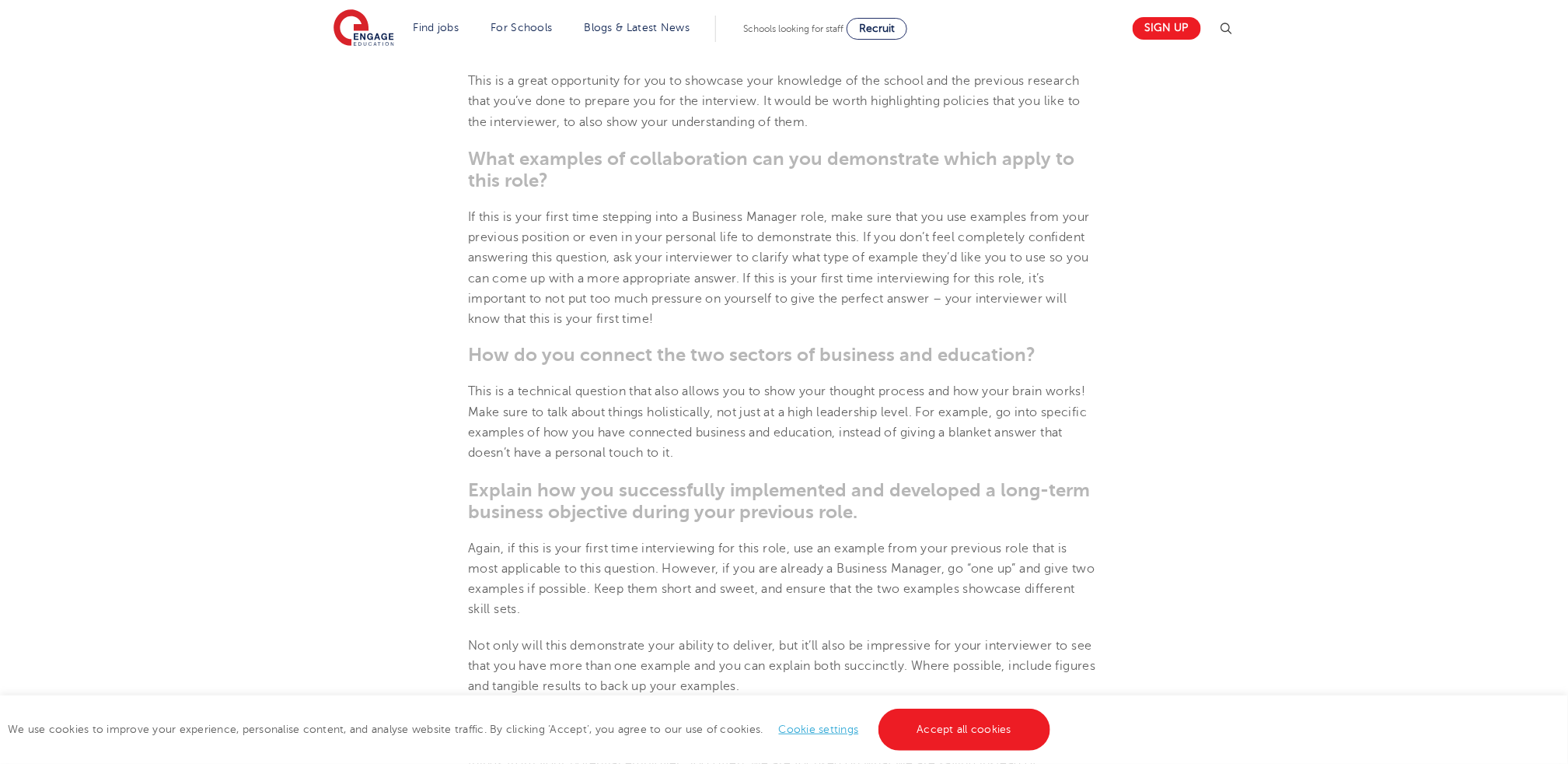
scroll to position [1011, 0]
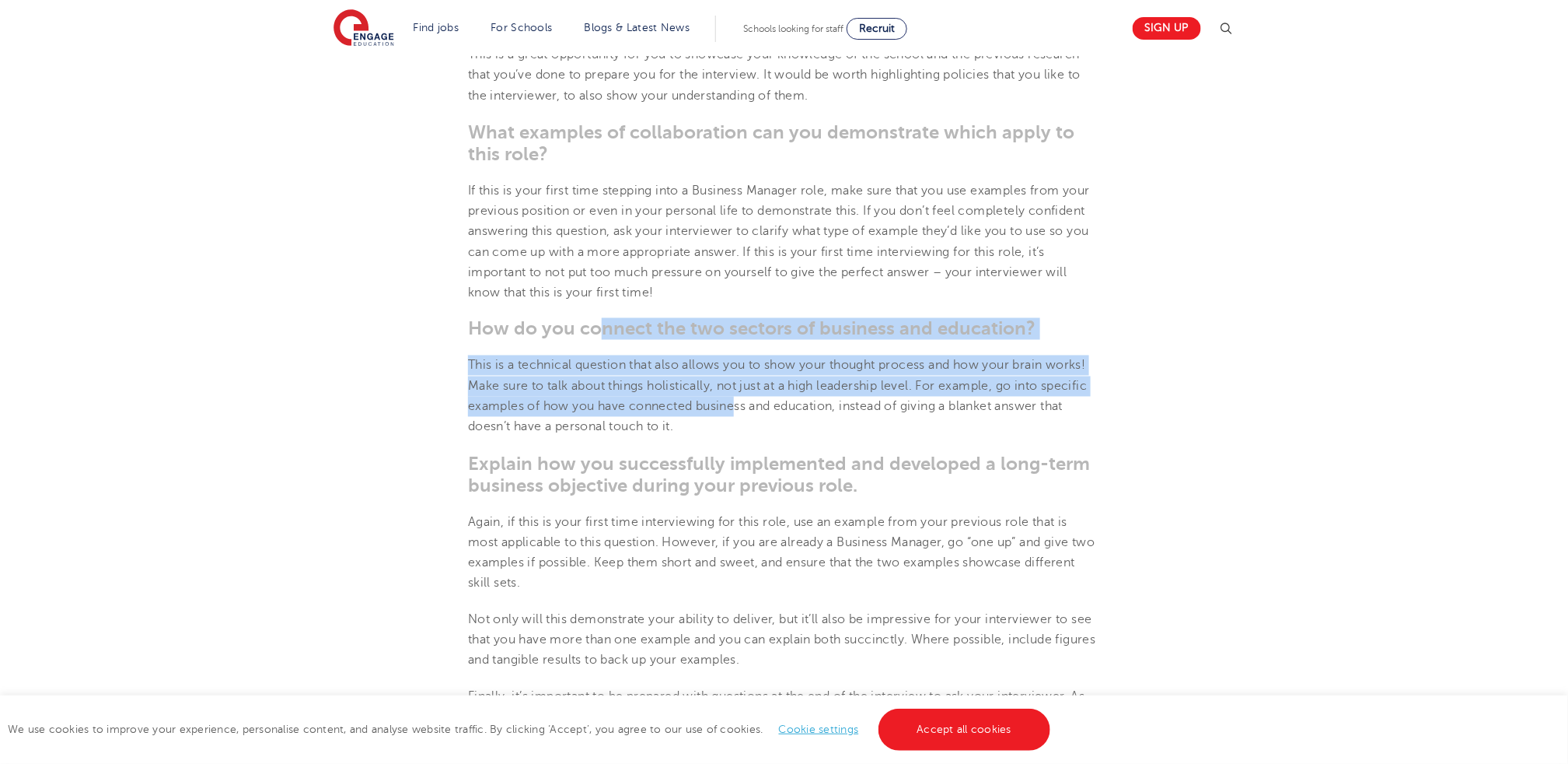
drag, startPoint x: 740, startPoint y: 410, endPoint x: 598, endPoint y: 333, distance: 161.5
click at [598, 333] on section "[DATE] Interview Tips for Business Managers in Schools Interviews can be incred…" at bounding box center [784, 336] width 943 height 1835
click at [598, 333] on b "How do you connect the two sectors of business and education?" at bounding box center [751, 328] width 567 height 22
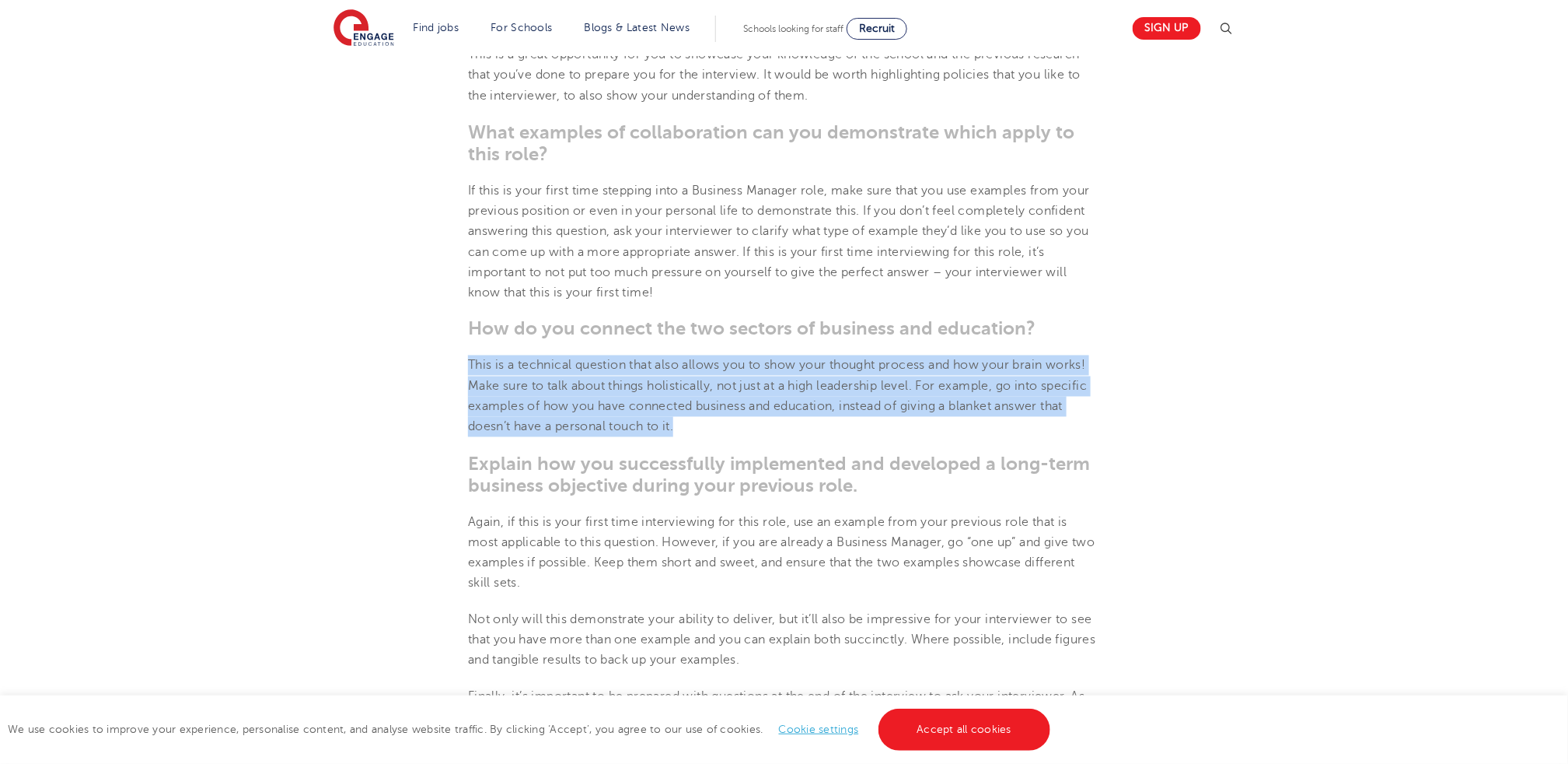
drag, startPoint x: 459, startPoint y: 373, endPoint x: 848, endPoint y: 423, distance: 392.2
click at [848, 423] on section "[DATE] Interview Tips for Business Managers in Schools Interviews can be incred…" at bounding box center [784, 336] width 943 height 1835
click at [848, 423] on p "This is a technical question that also allows you to show your thought process …" at bounding box center [784, 397] width 632 height 82
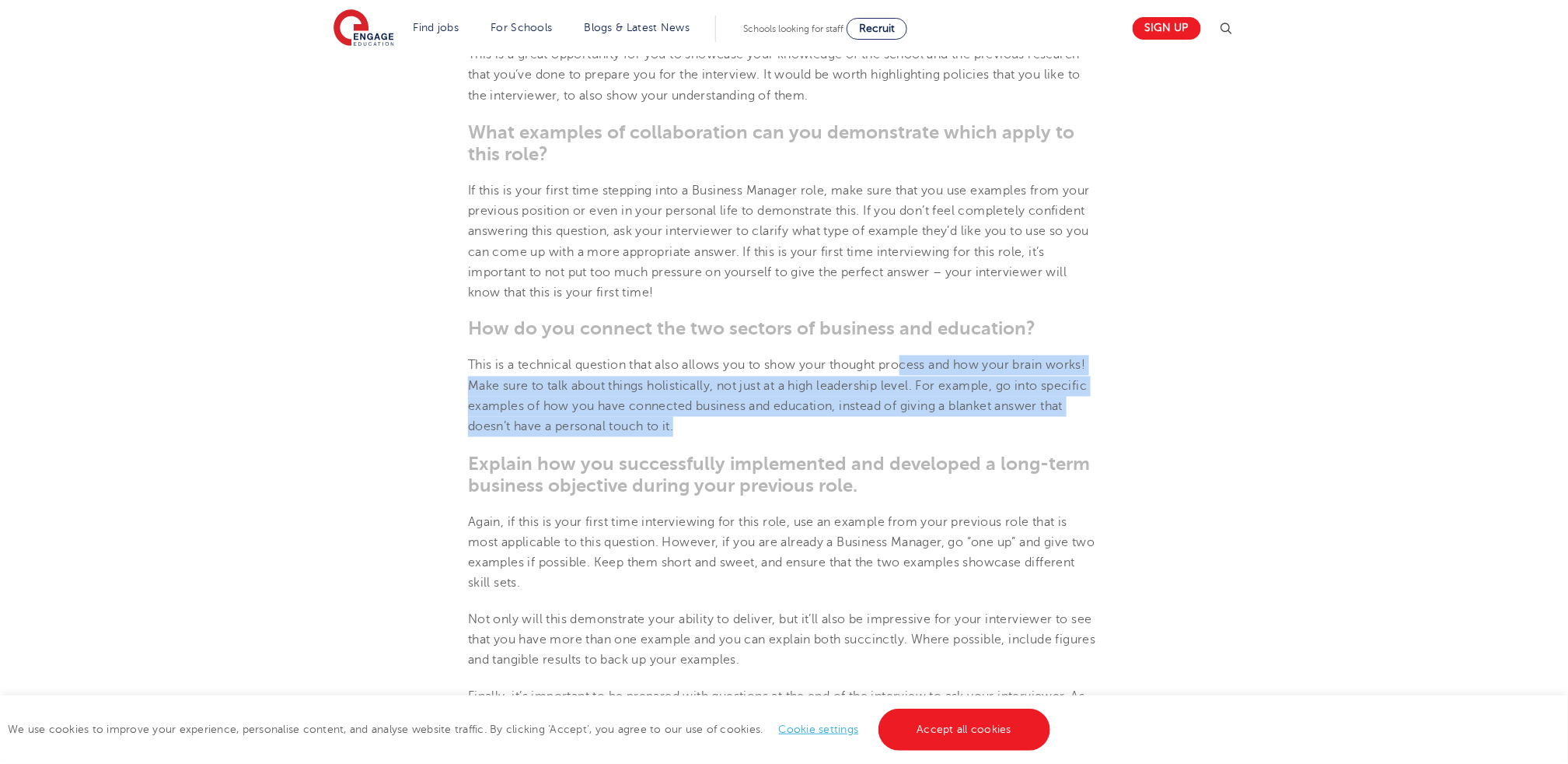
drag, startPoint x: 924, startPoint y: 430, endPoint x: 912, endPoint y: 341, distance: 89.8
click at [912, 341] on section "[DATE] Interview Tips for Business Managers in Schools Interviews can be incred…" at bounding box center [784, 336] width 943 height 1835
drag, startPoint x: 585, startPoint y: 382, endPoint x: 867, endPoint y: 420, distance: 284.5
click at [867, 420] on p "This is a technical question that also allows you to show your thought process …" at bounding box center [784, 397] width 632 height 82
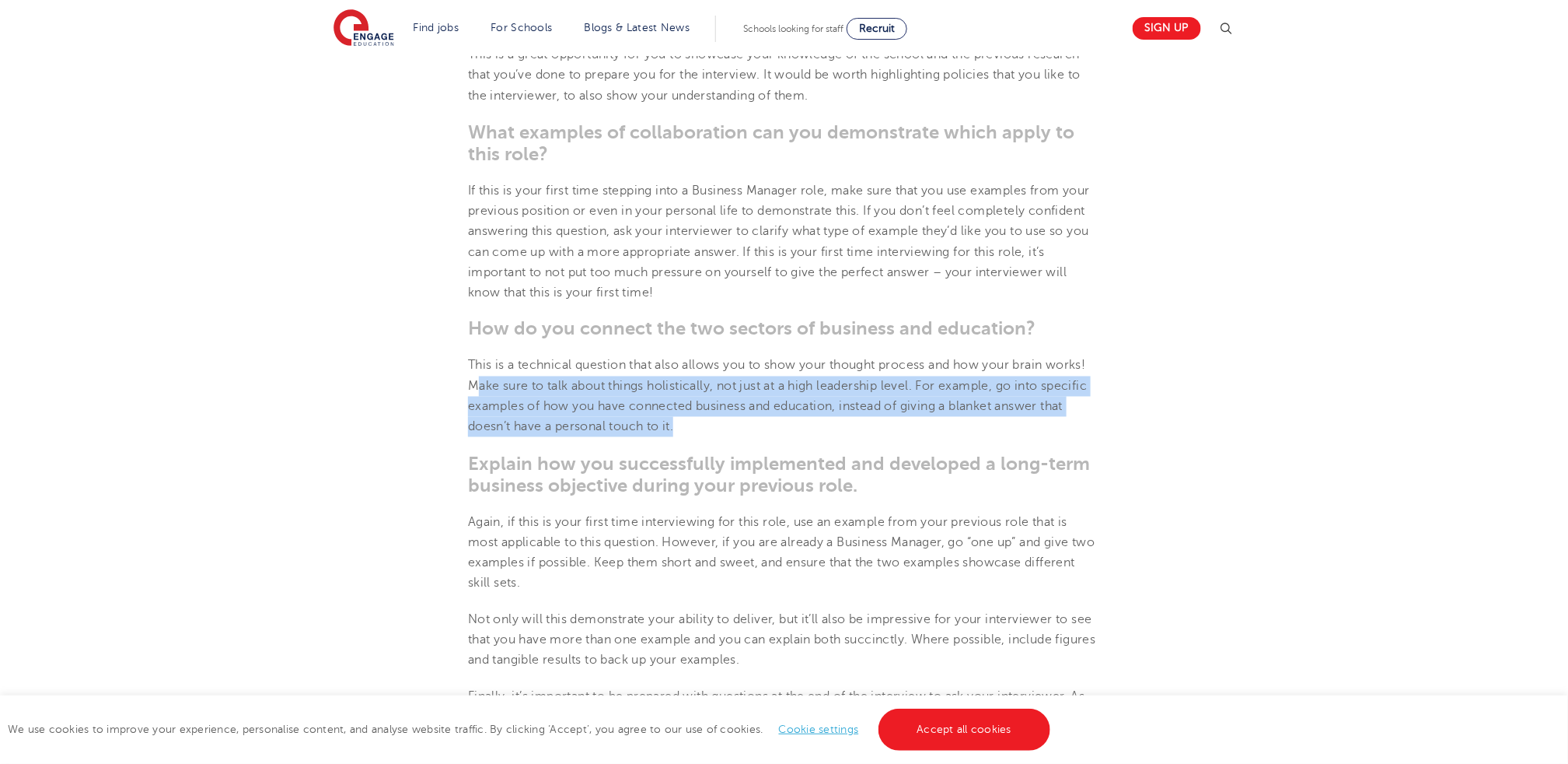
click at [867, 420] on p "This is a technical question that also allows you to show your thought process …" at bounding box center [784, 397] width 632 height 82
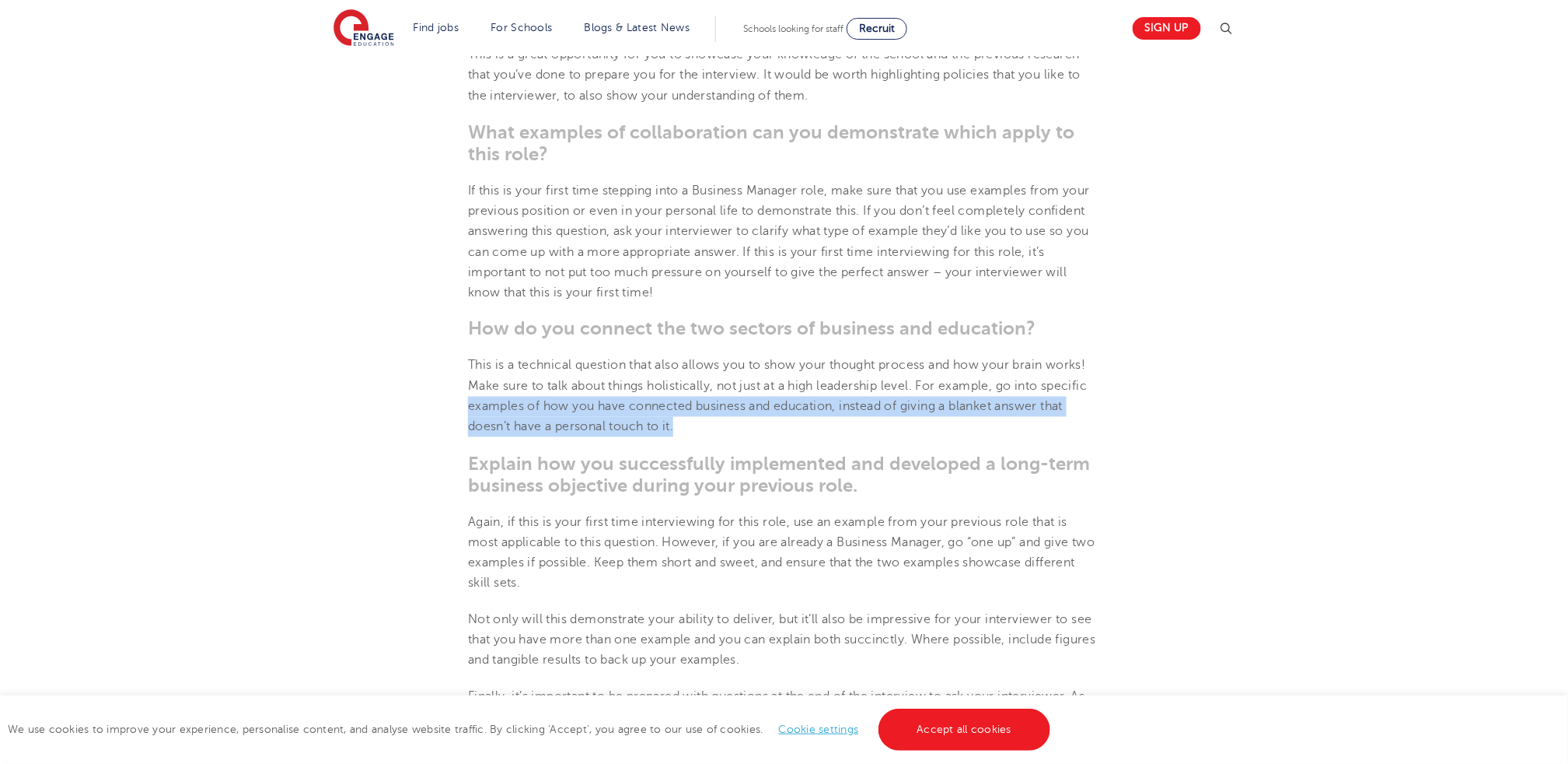
drag, startPoint x: 779, startPoint y: 420, endPoint x: 460, endPoint y: 415, distance: 319.0
click at [460, 415] on section "[DATE] Interview Tips for Business Managers in Schools Interviews can be incred…" at bounding box center [784, 336] width 943 height 1835
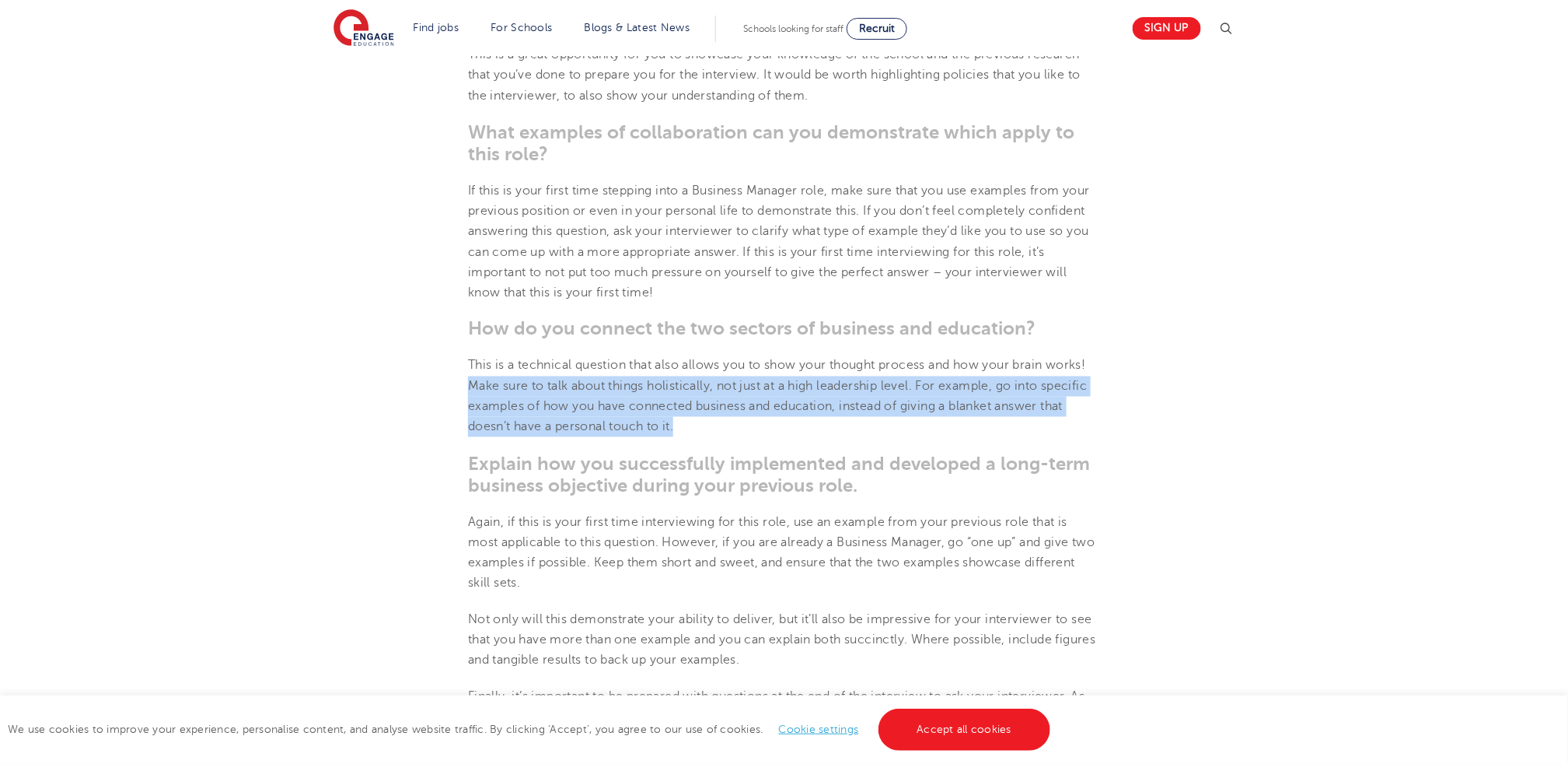
drag, startPoint x: 731, startPoint y: 428, endPoint x: 425, endPoint y: 379, distance: 309.9
click at [425, 379] on section "[DATE] Interview Tips for Business Managers in Schools Interviews can be incred…" at bounding box center [784, 336] width 943 height 1835
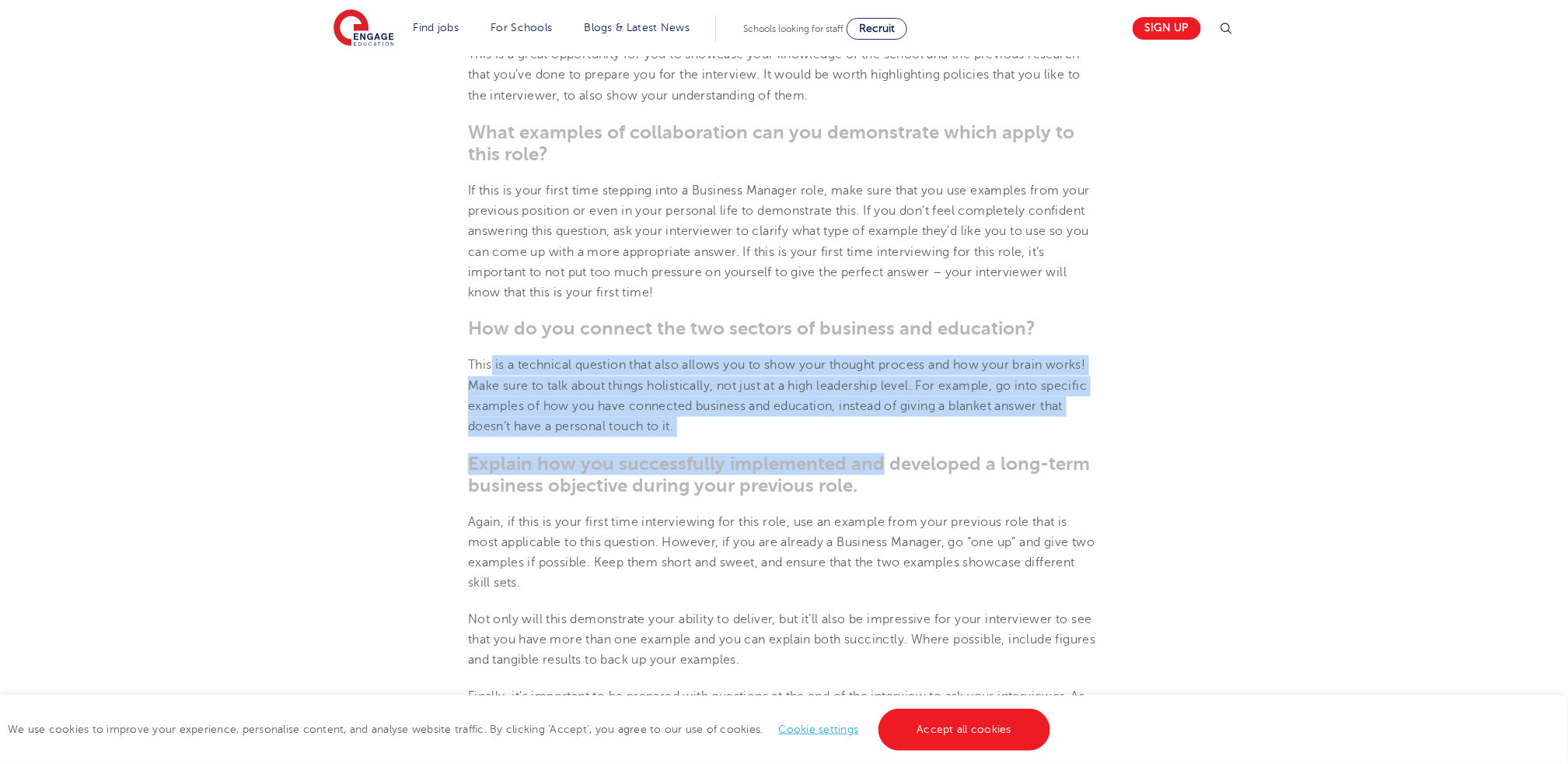
drag, startPoint x: 489, startPoint y: 359, endPoint x: 880, endPoint y: 457, distance: 403.1
click at [880, 457] on section "[DATE] Interview Tips for Business Managers in Schools Interviews can be incred…" at bounding box center [784, 336] width 943 height 1835
click at [867, 438] on section "[DATE] Interview Tips for Business Managers in Schools Interviews can be incred…" at bounding box center [784, 336] width 943 height 1835
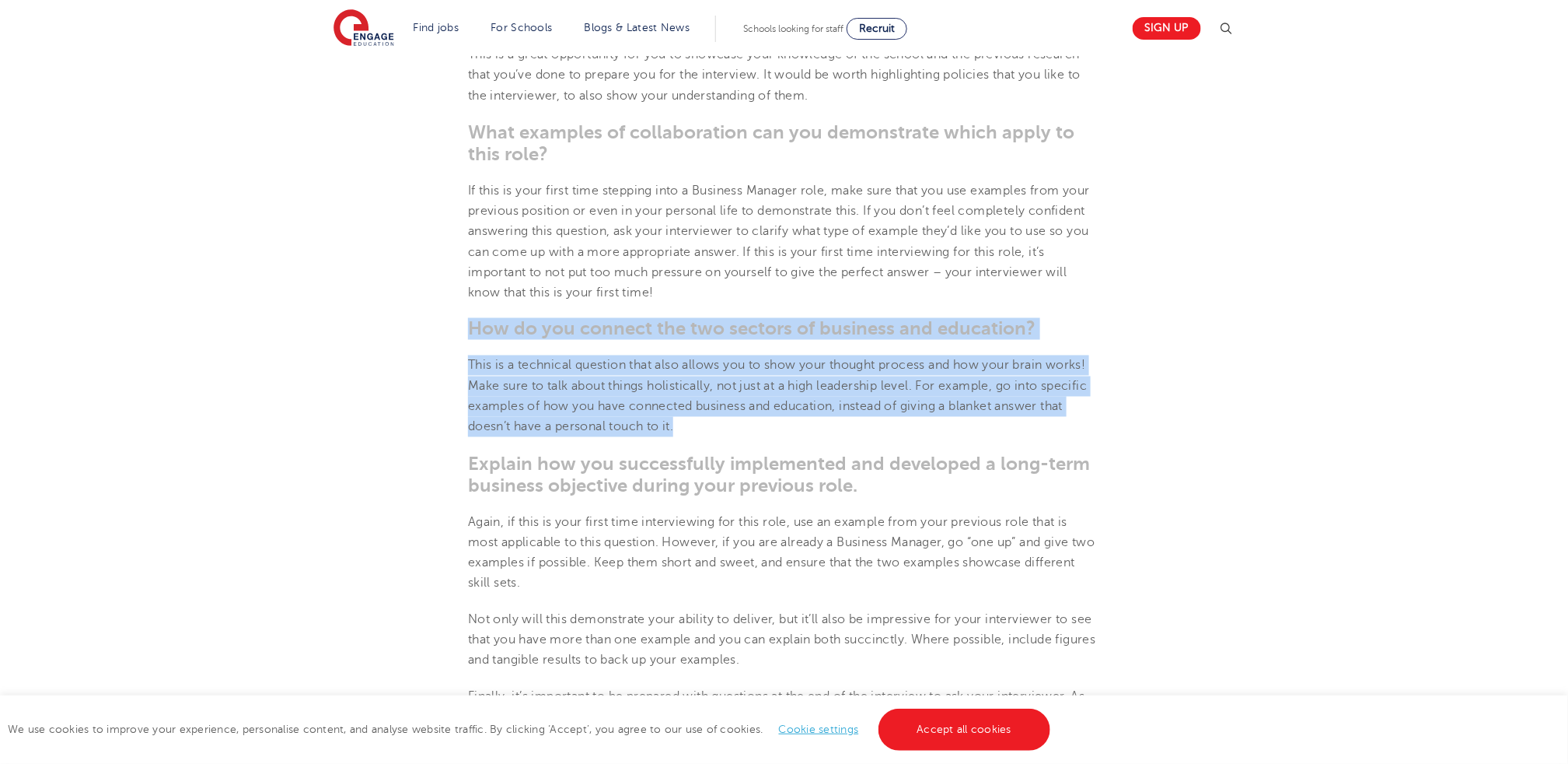
drag, startPoint x: 586, startPoint y: 393, endPoint x: 443, endPoint y: 337, distance: 153.6
click at [443, 337] on section "[DATE] Interview Tips for Business Managers in Schools Interviews can be incred…" at bounding box center [784, 336] width 943 height 1835
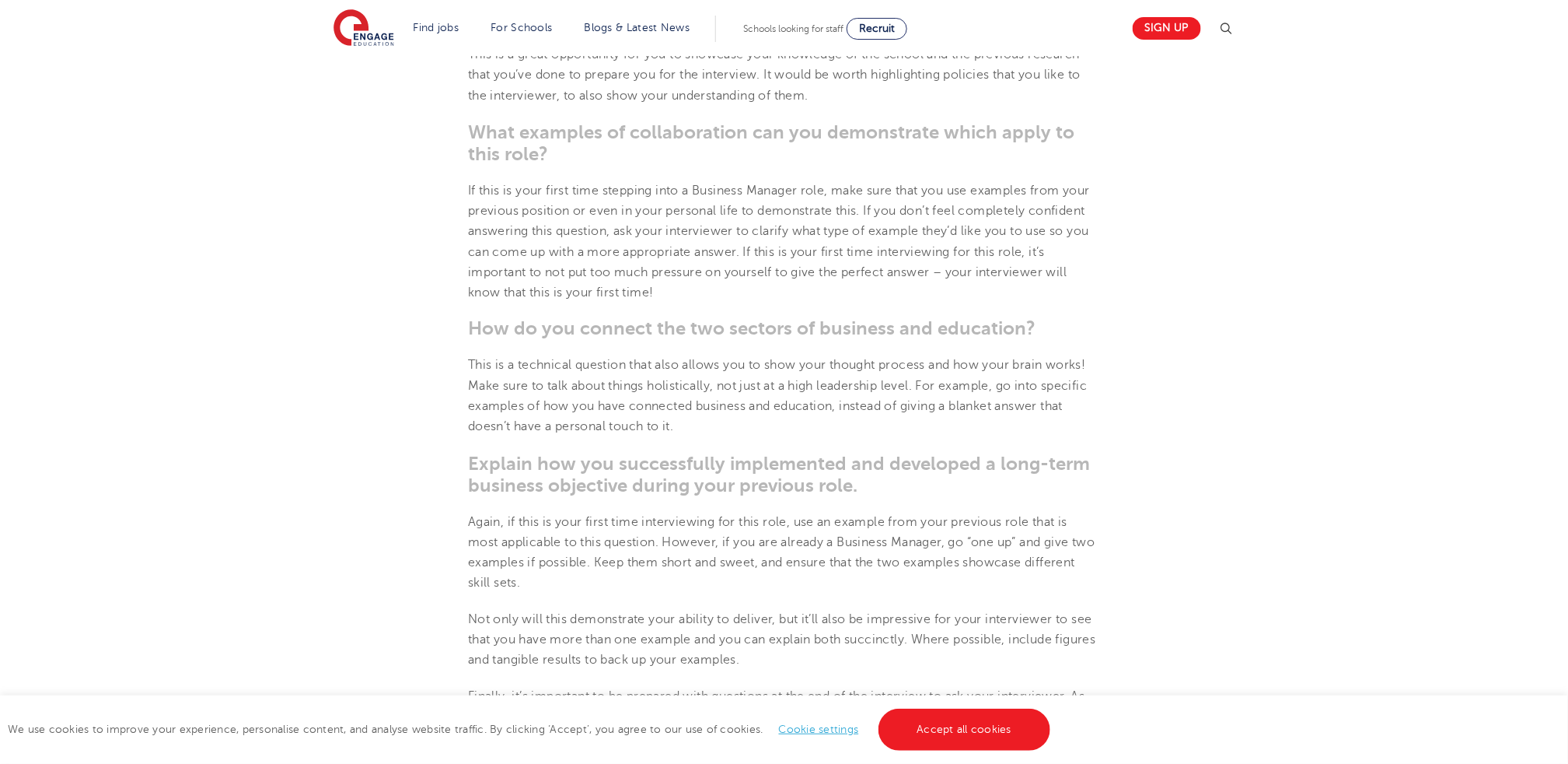
scroll to position [1089, 0]
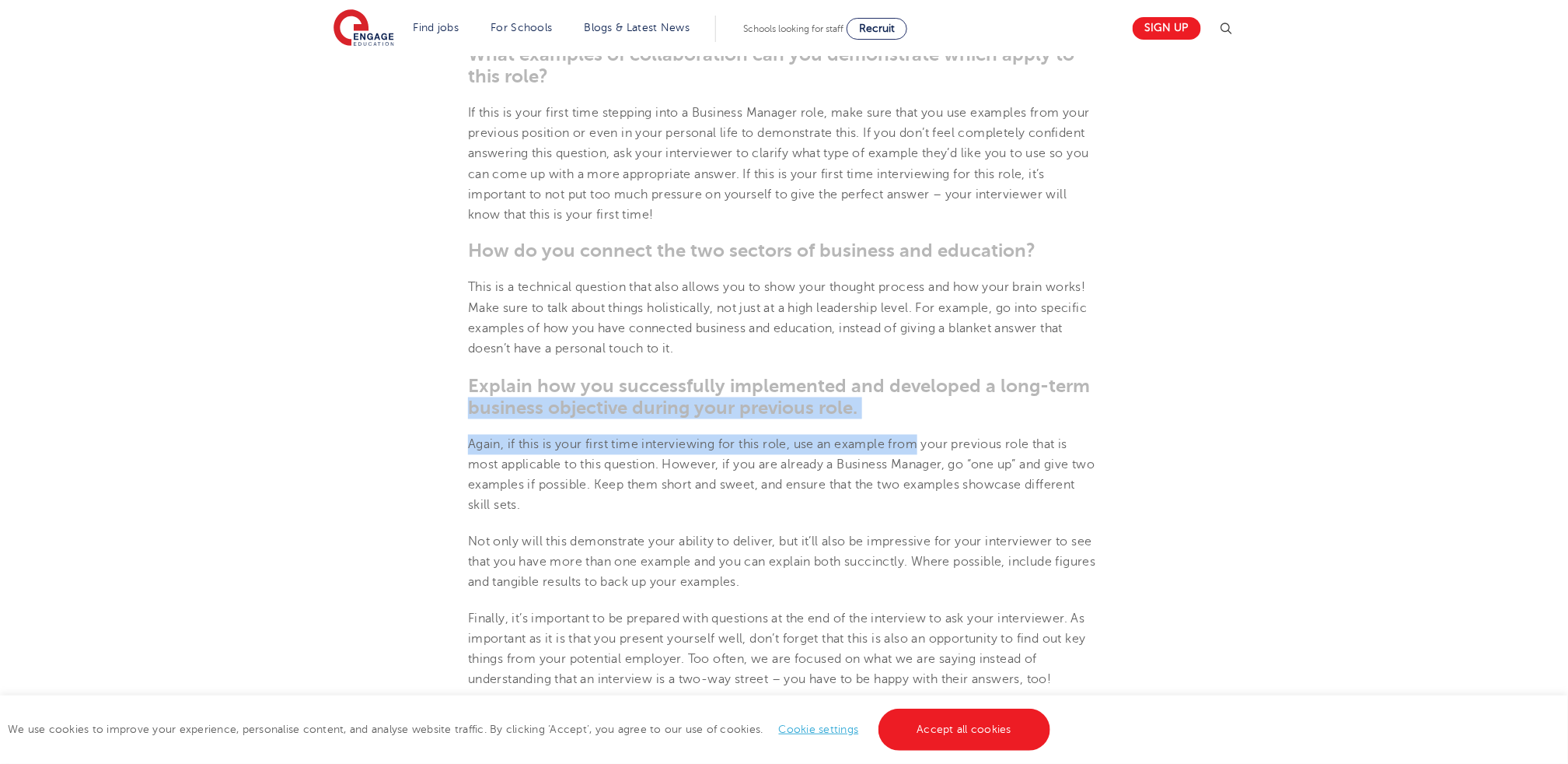
drag, startPoint x: 452, startPoint y: 408, endPoint x: 922, endPoint y: 426, distance: 470.3
click at [922, 426] on section "[DATE] Interview Tips for Business Managers in Schools Interviews can be incred…" at bounding box center [784, 258] width 943 height 1835
drag
click at [930, 354] on section "[DATE] Interview Tips for Business Managers in Schools Interviews can be incred…" at bounding box center [784, 258] width 943 height 1835
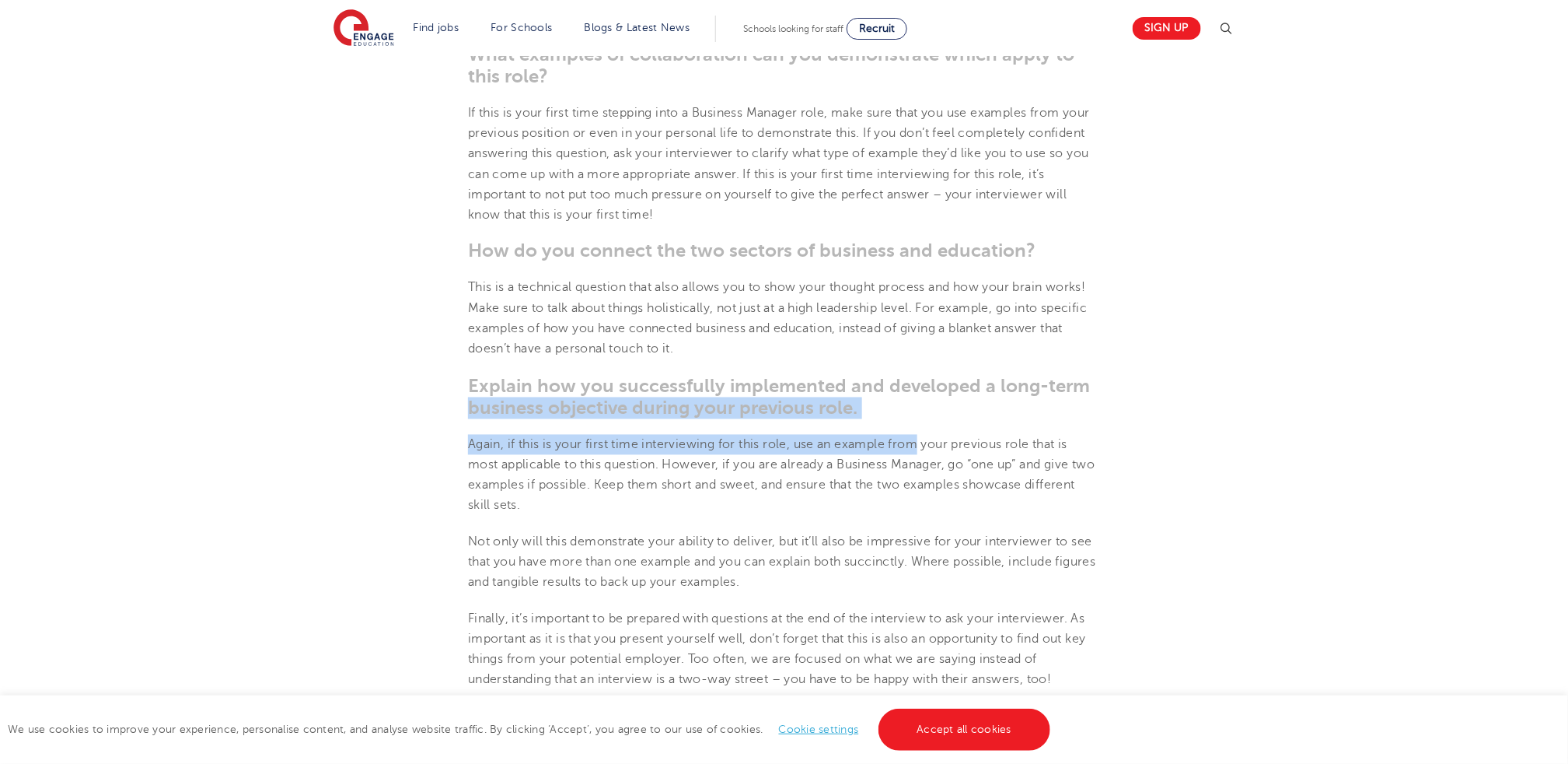
click at [930, 354] on p "This is a technical question that also allows you to show your thought process …" at bounding box center [784, 319] width 632 height 82
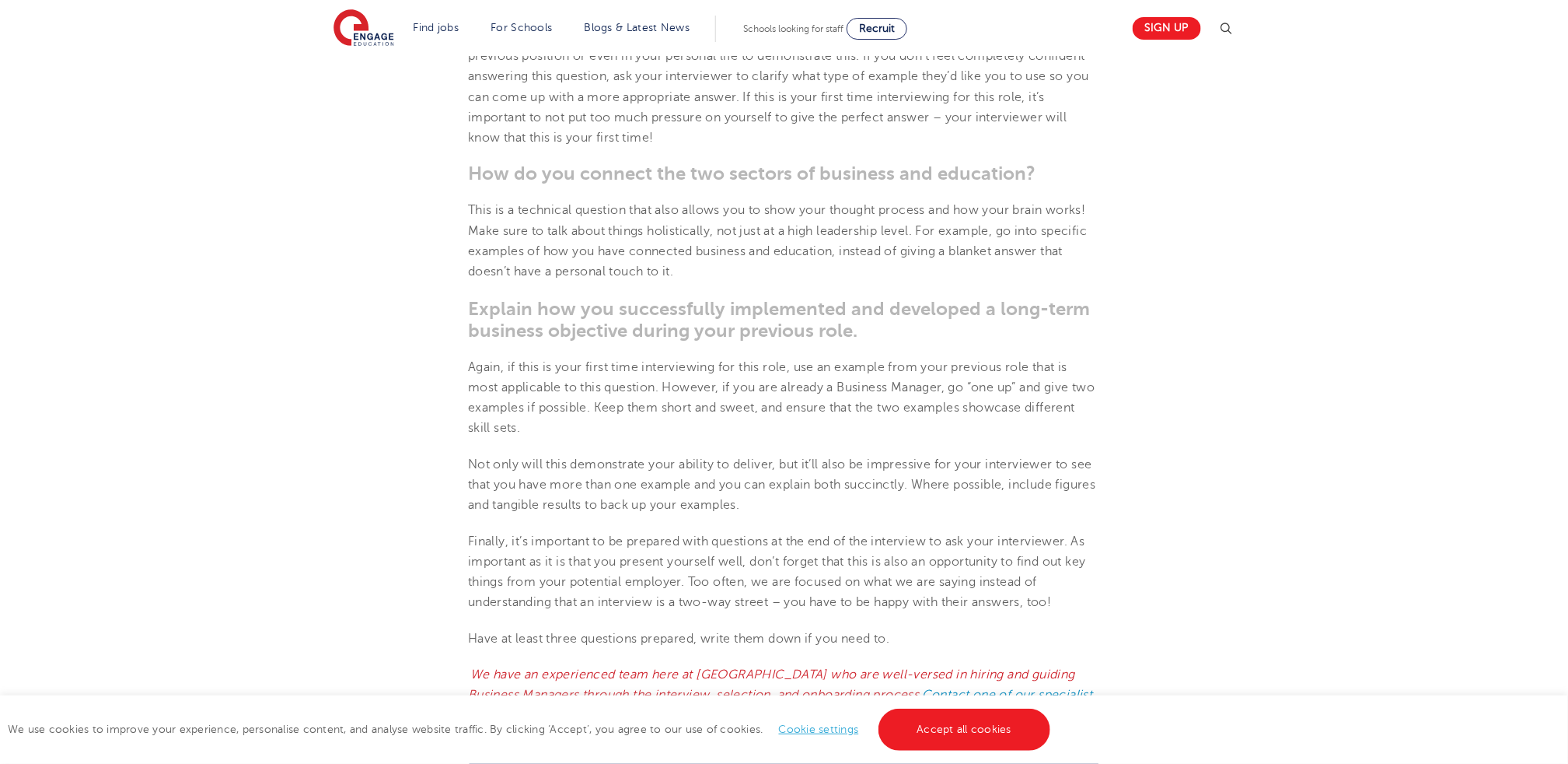
scroll to position [1166, 0]
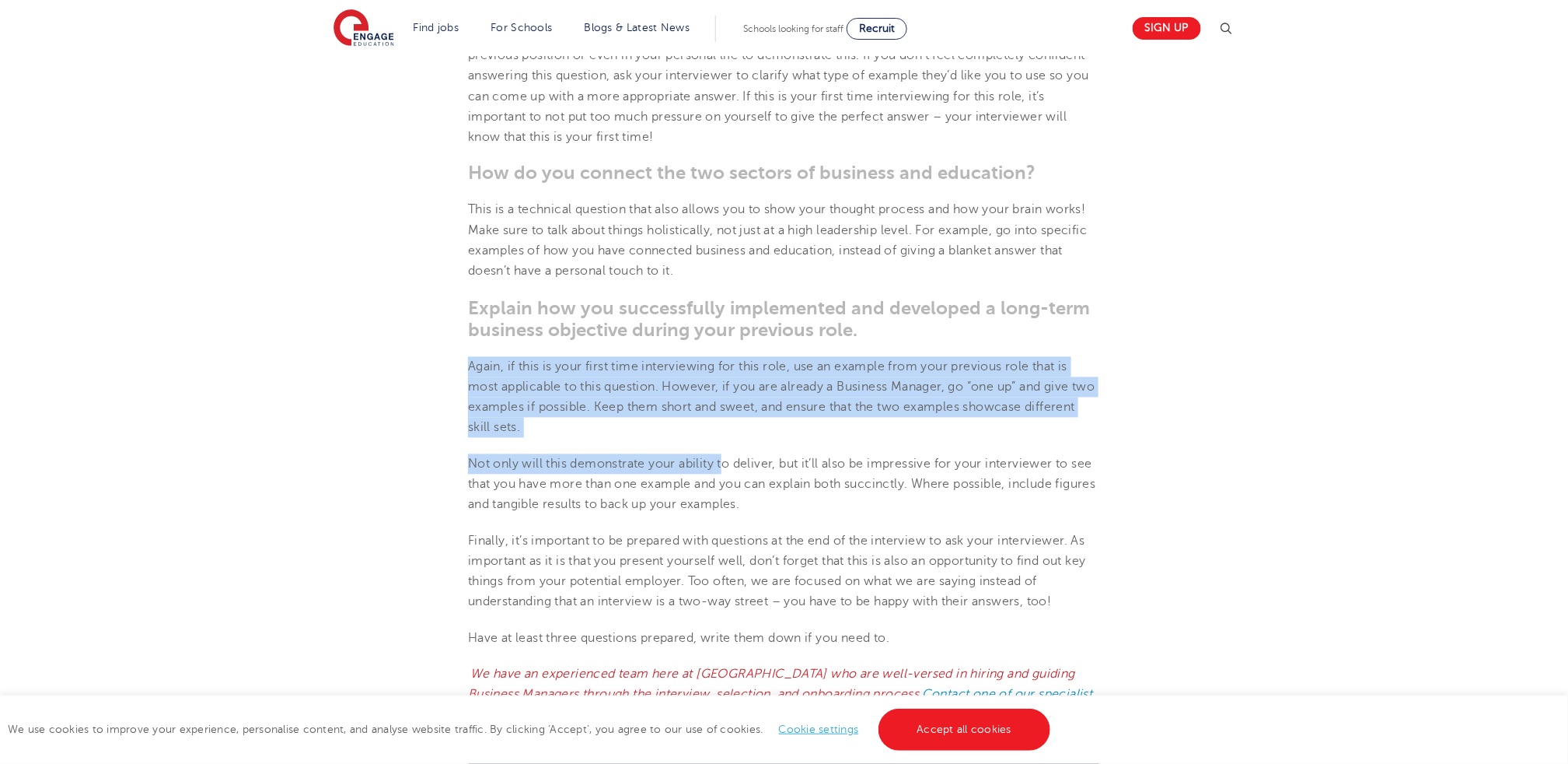
click at [726, 440] on section "[DATE] Interview Tips for Business Managers in Schools Interviews can be incred…" at bounding box center [784, 180] width 943 height 1835
click at [412, 388] on section "[DATE] Interview Tips for Business Managers in Schools Interviews can be incred…" at bounding box center [784, 180] width 943 height 1835
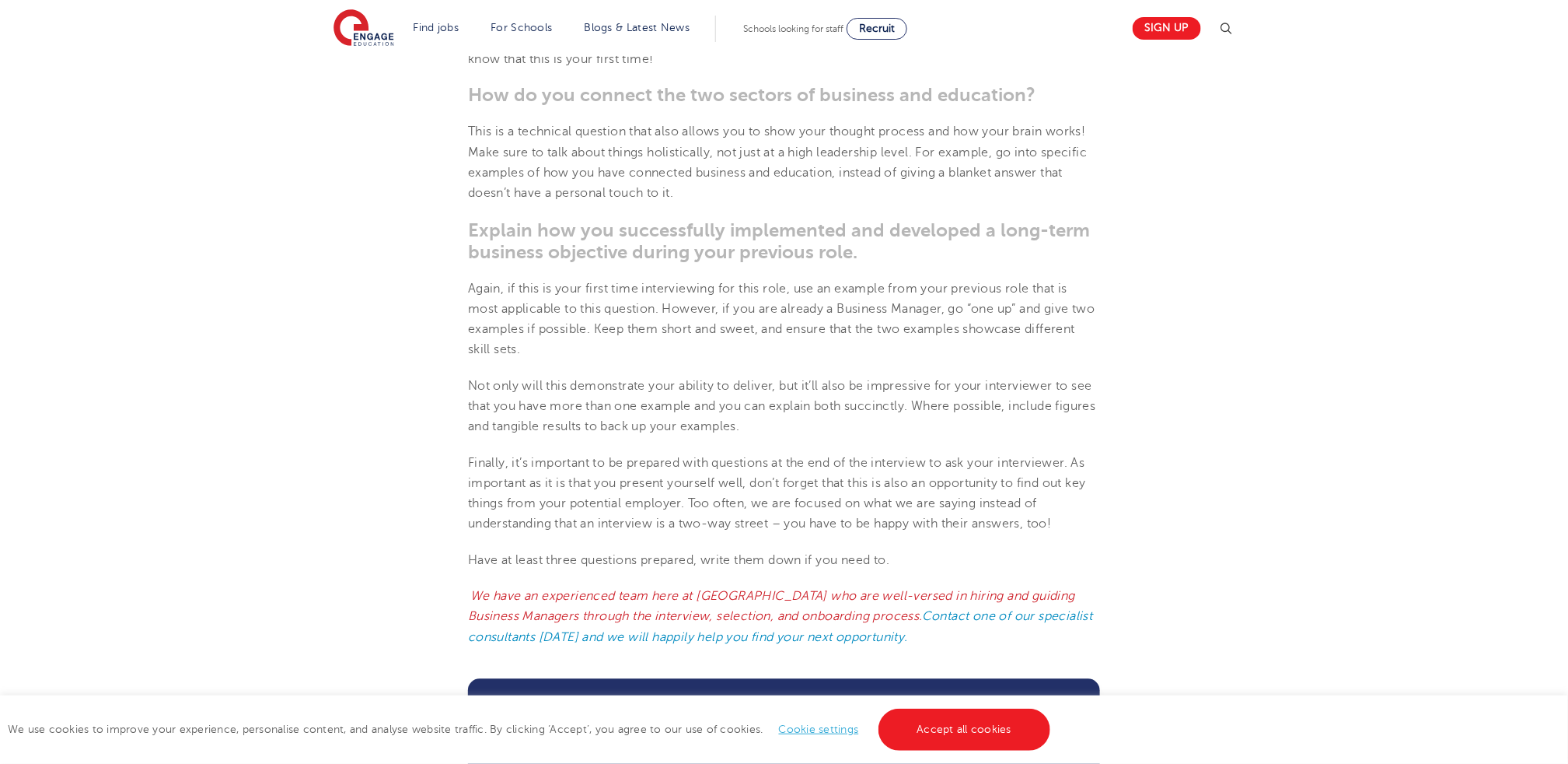
scroll to position [1323, 0]
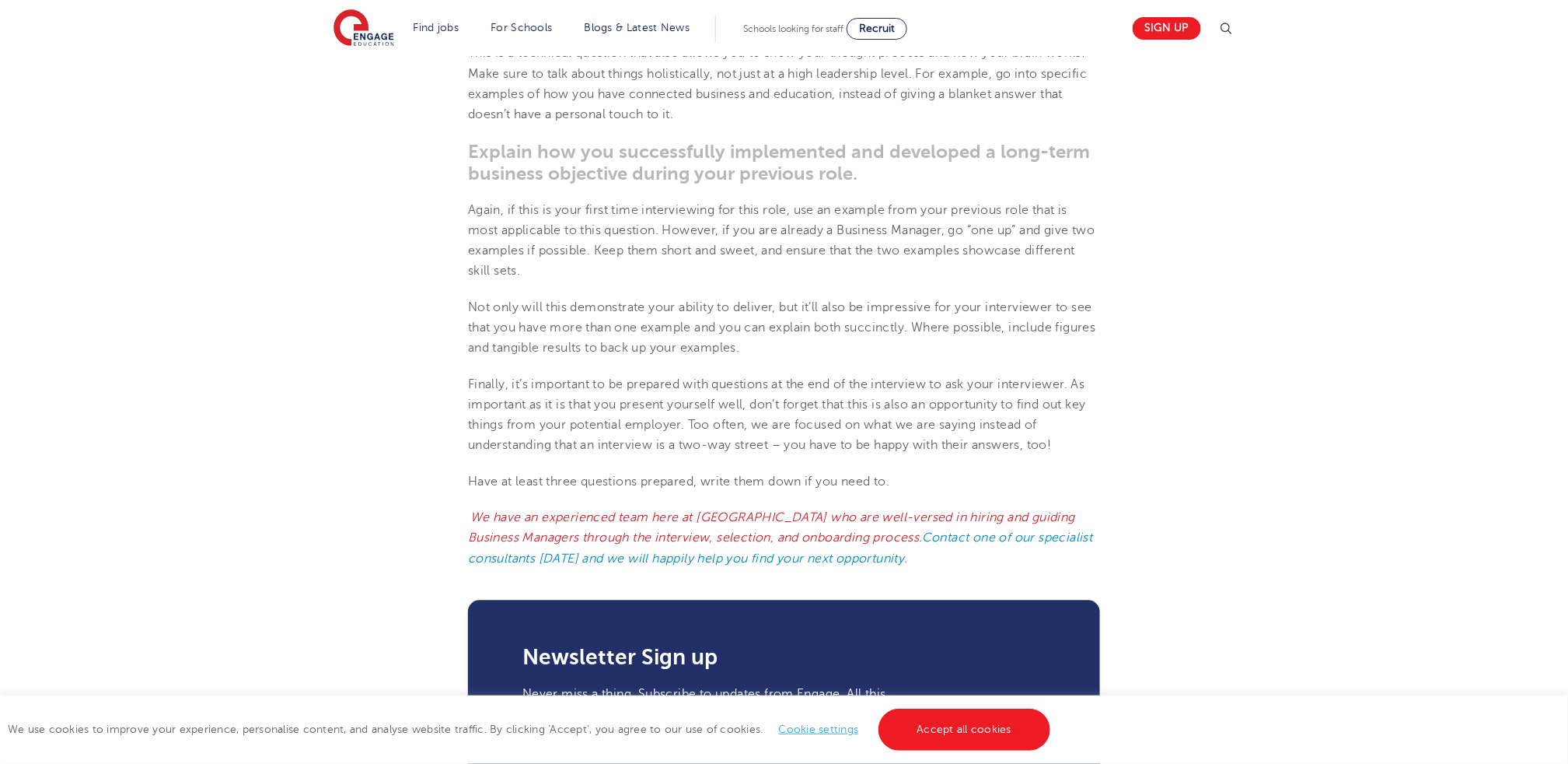
click at [714, 237] on section "[DATE] Interview Tips for Business Managers in Schools Interviews can be incred…" at bounding box center [784, 24] width 943 height 1835
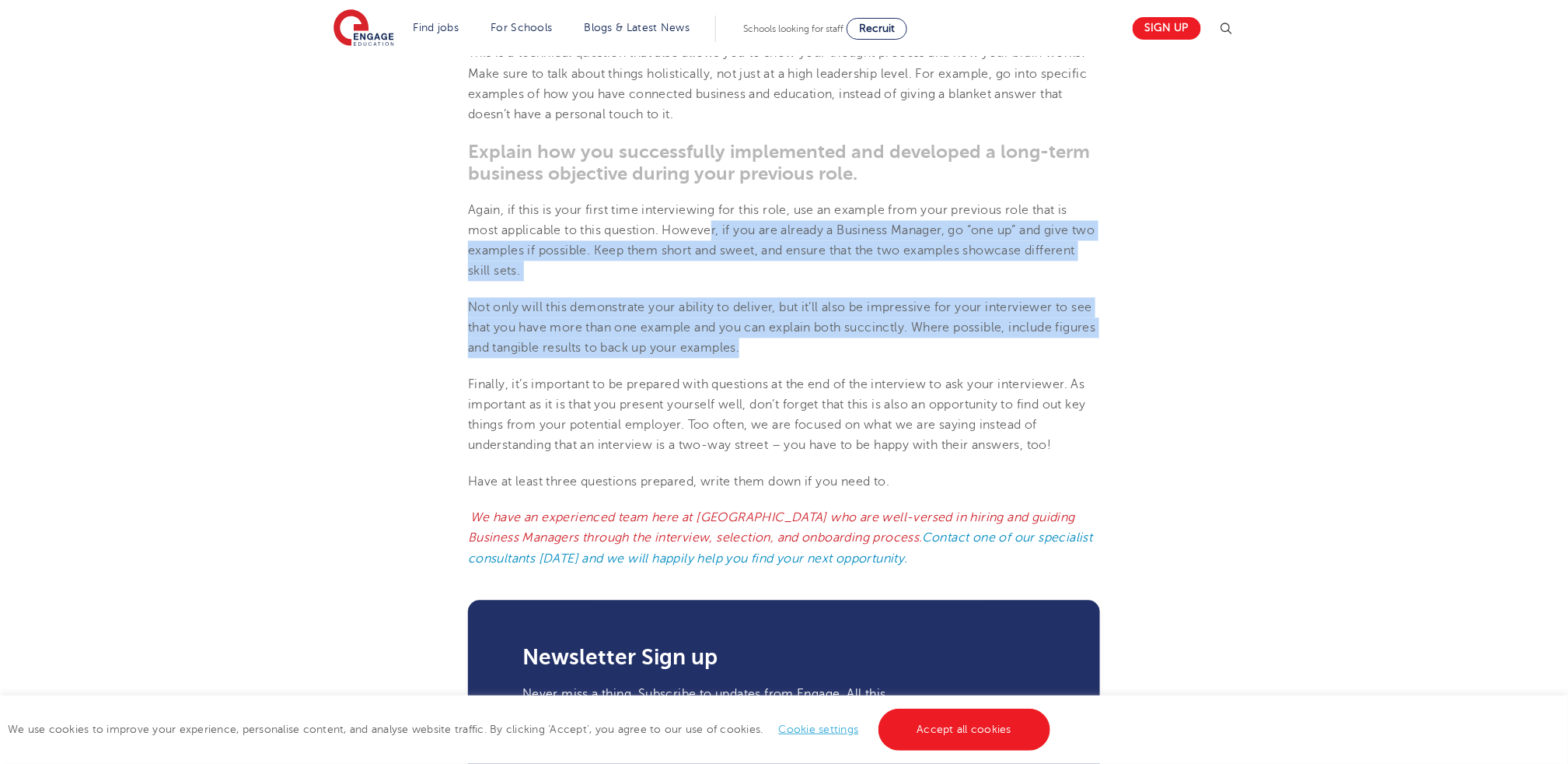
click at [714, 237] on p "Again, if this is your first time interviewing for this role, use an example fr…" at bounding box center [784, 241] width 632 height 82
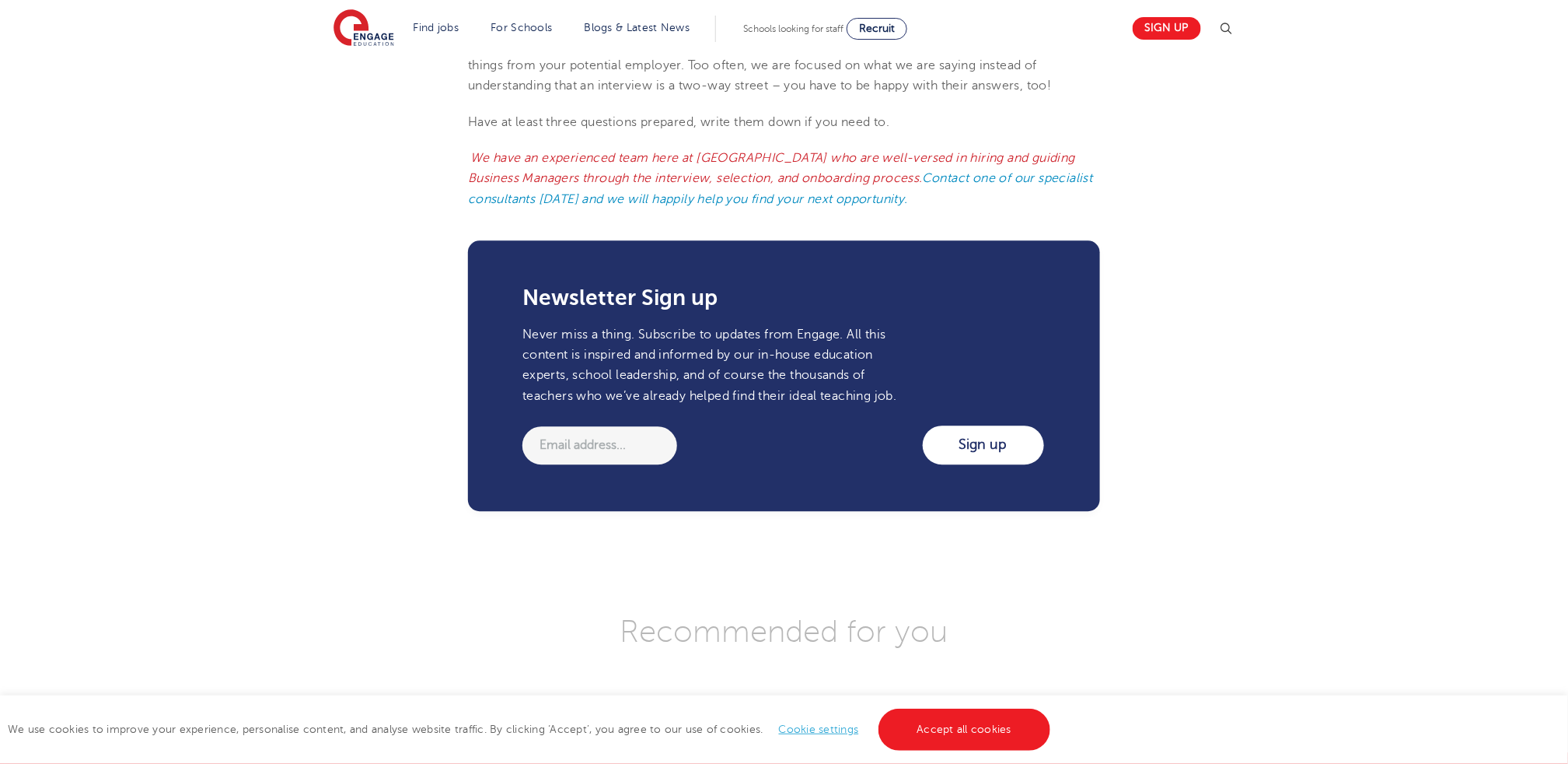
scroll to position [1355, 0]
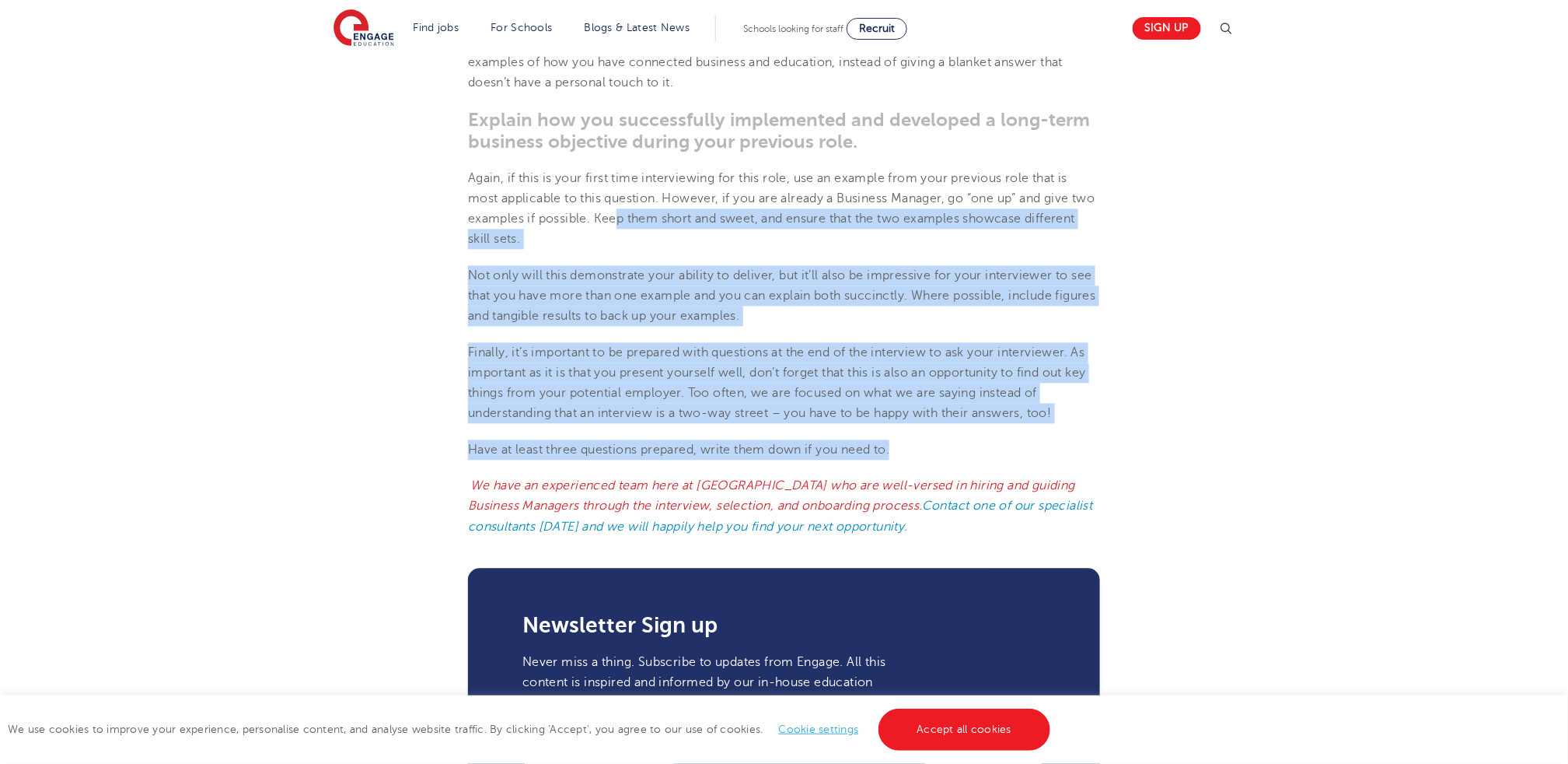
click at [645, 222] on span "Again, if this is your first time interviewing for this role, use an example fr…" at bounding box center [781, 209] width 627 height 76
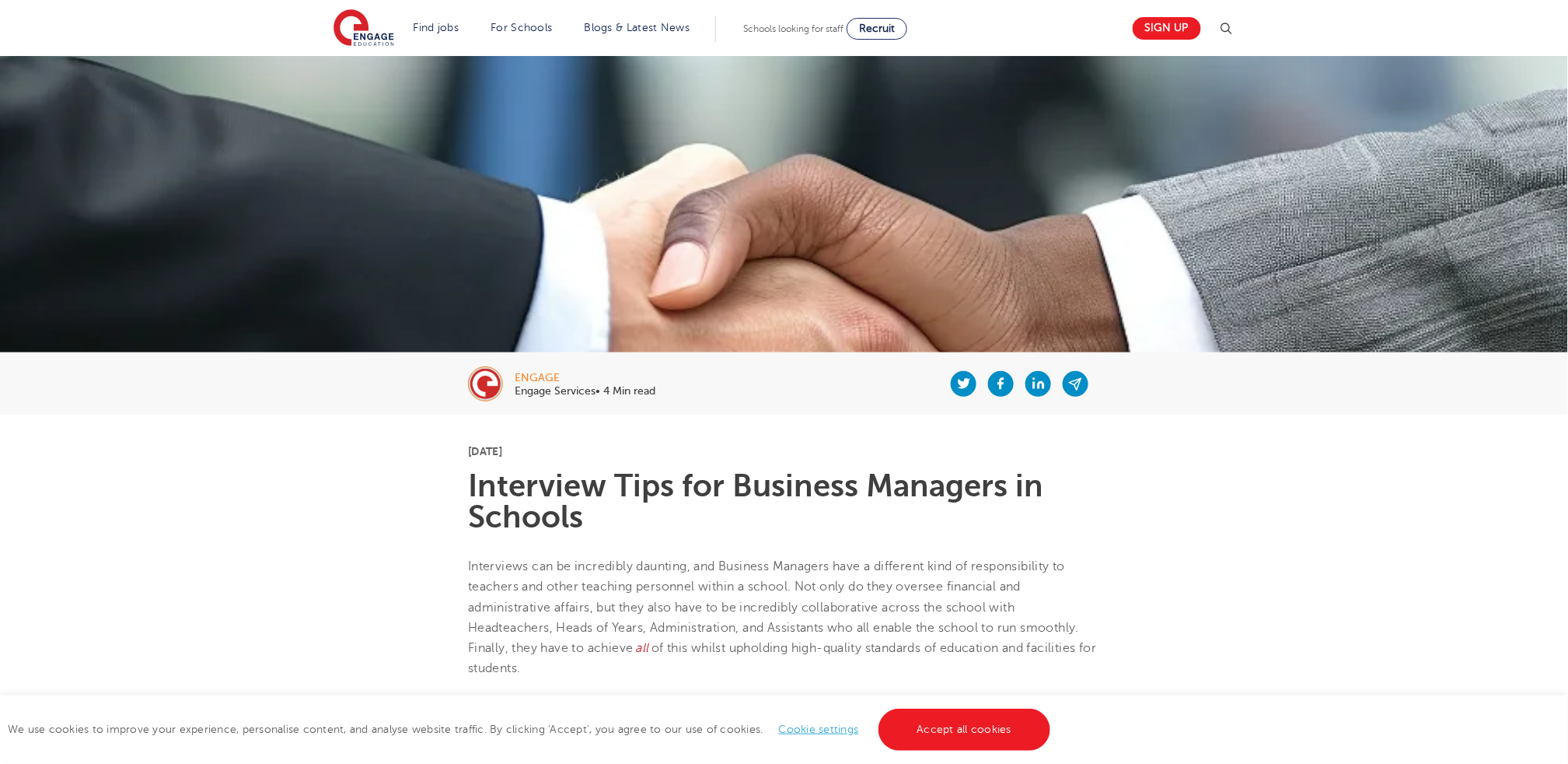
scroll to position [0, 0]
